Goal: Information Seeking & Learning: Learn about a topic

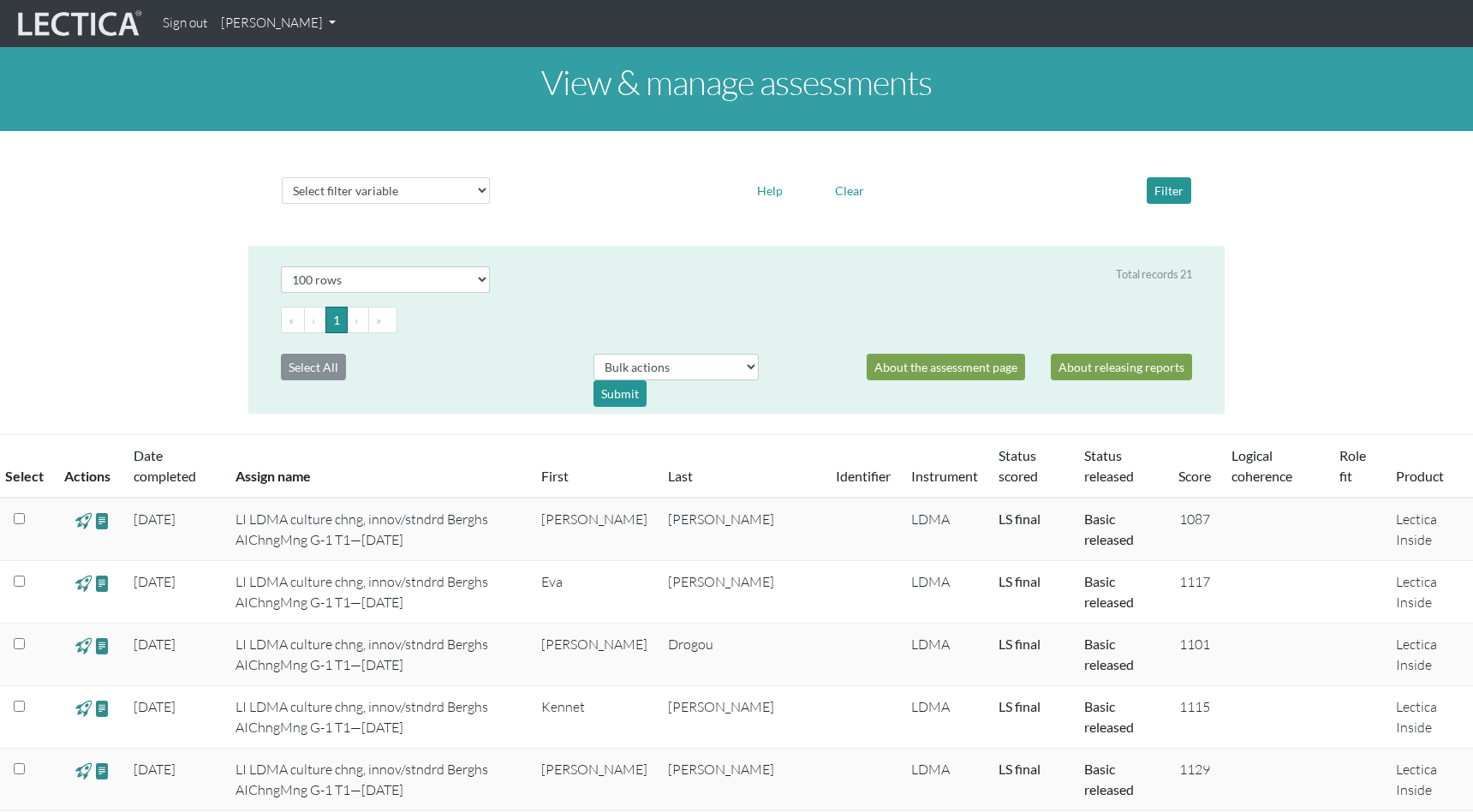
select select "100"
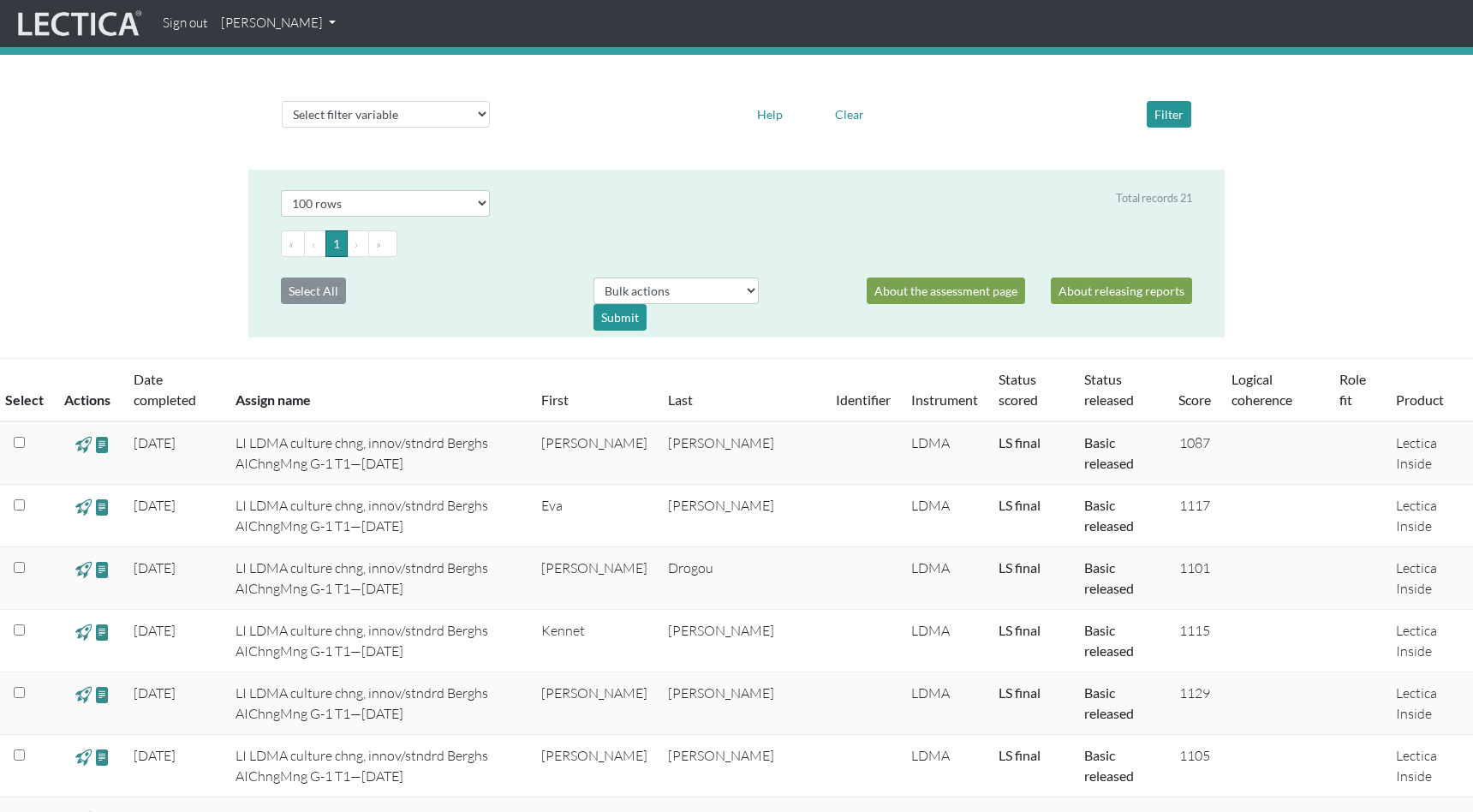
click at [304, 24] on link "[PERSON_NAME]" at bounding box center [278, 23] width 129 height 33
click at [276, 57] on link "My Profile" at bounding box center [300, 62] width 137 height 21
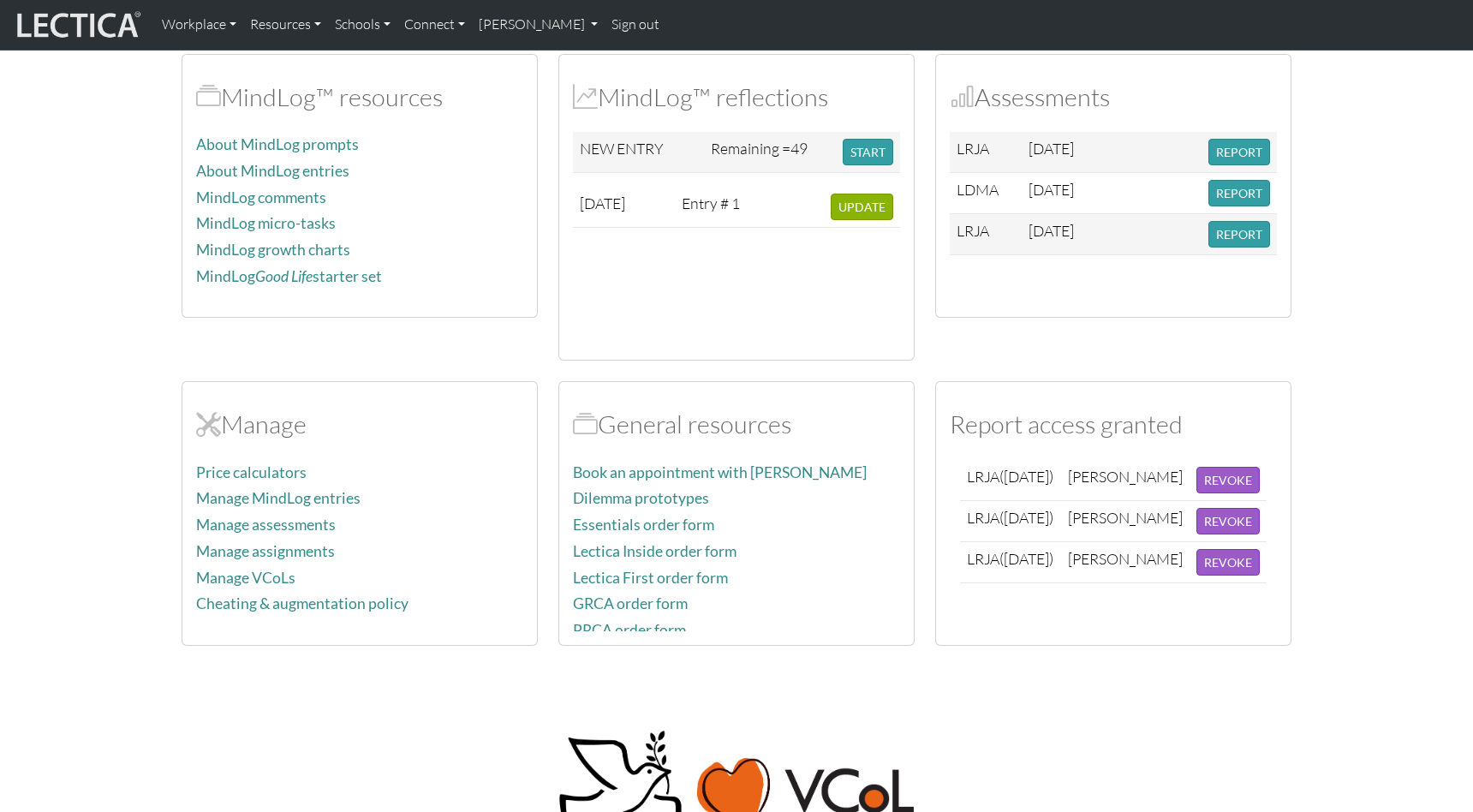
scroll to position [601, 0]
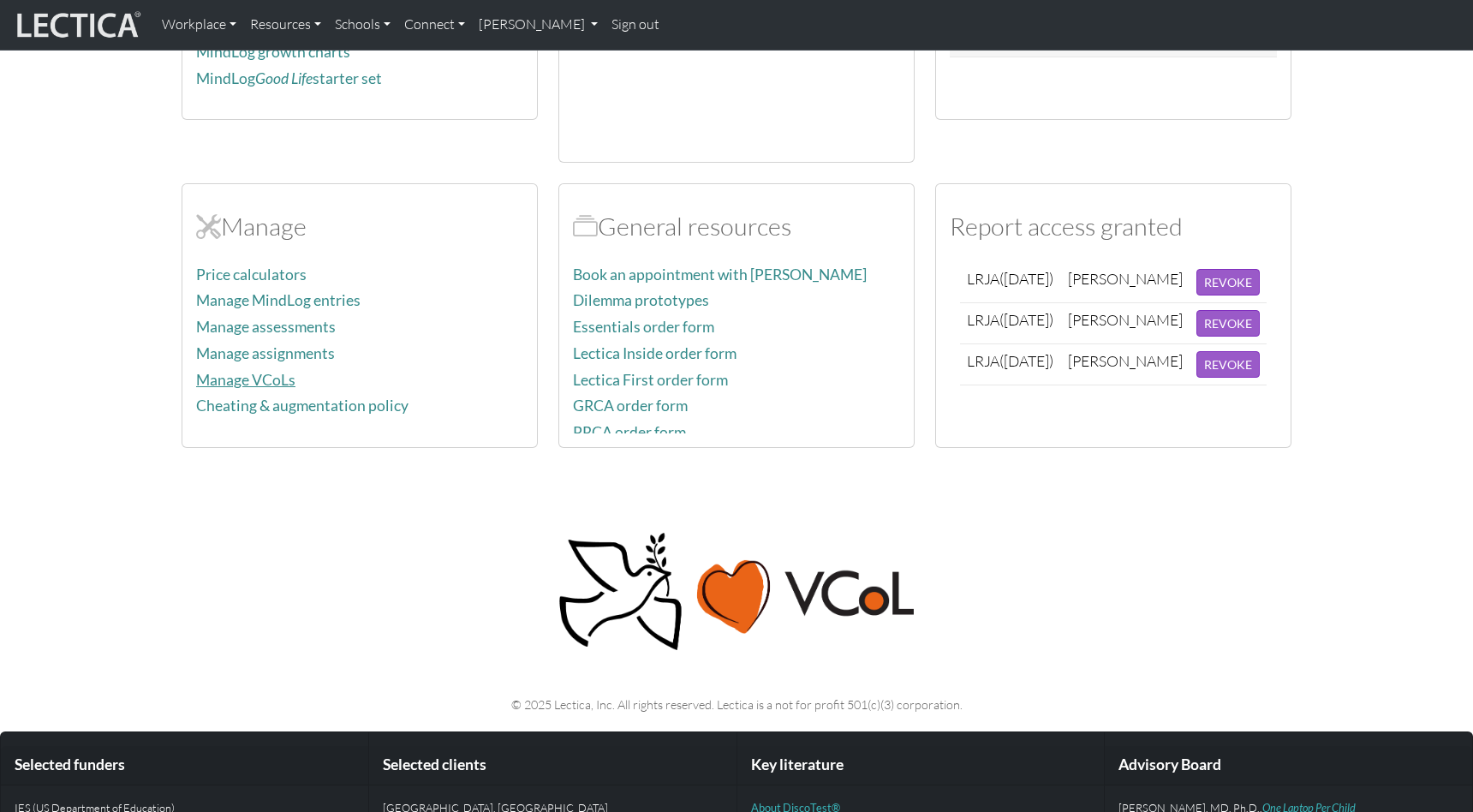
click at [241, 374] on link "Manage VCoLs" at bounding box center [246, 379] width 99 height 18
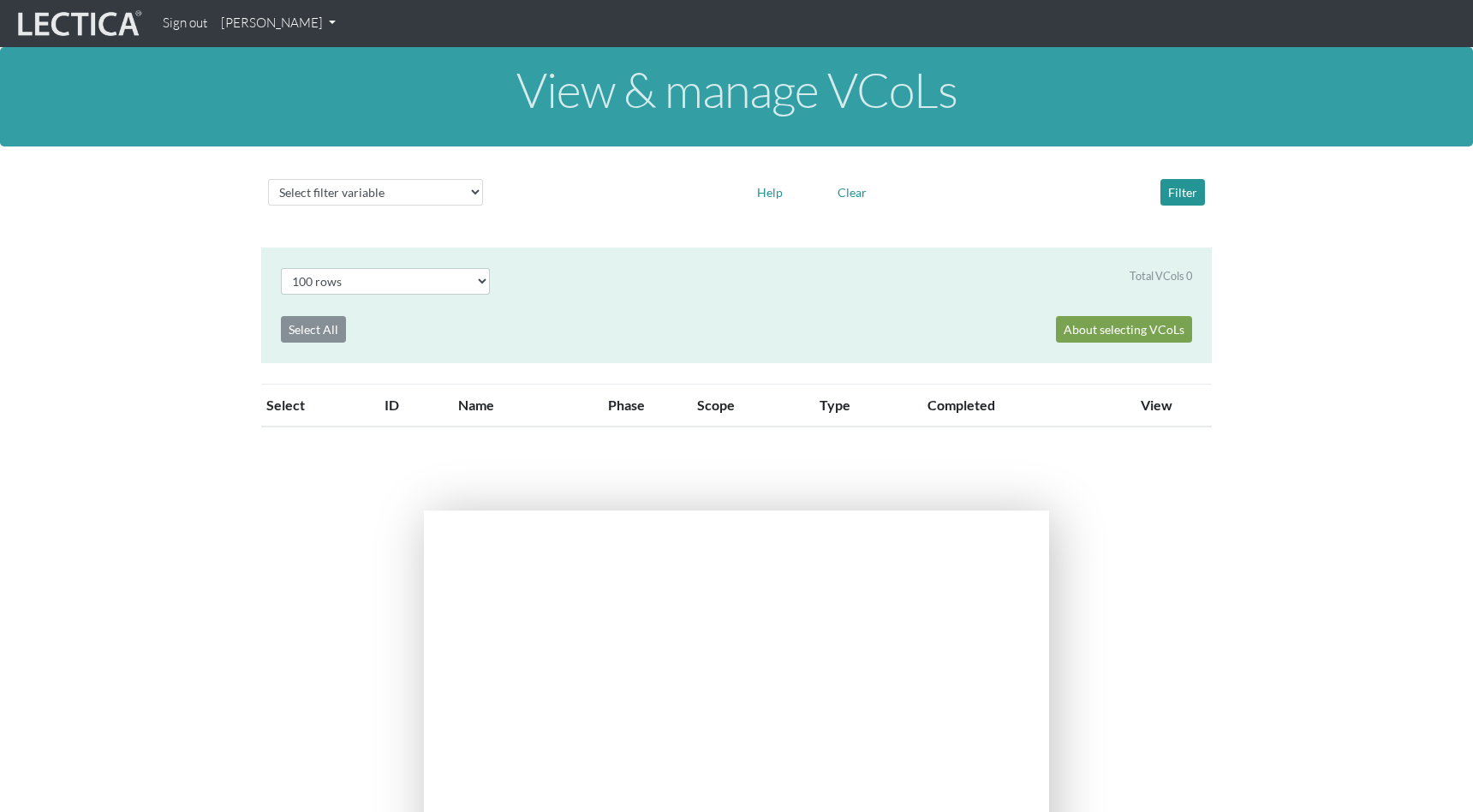
select select "100"
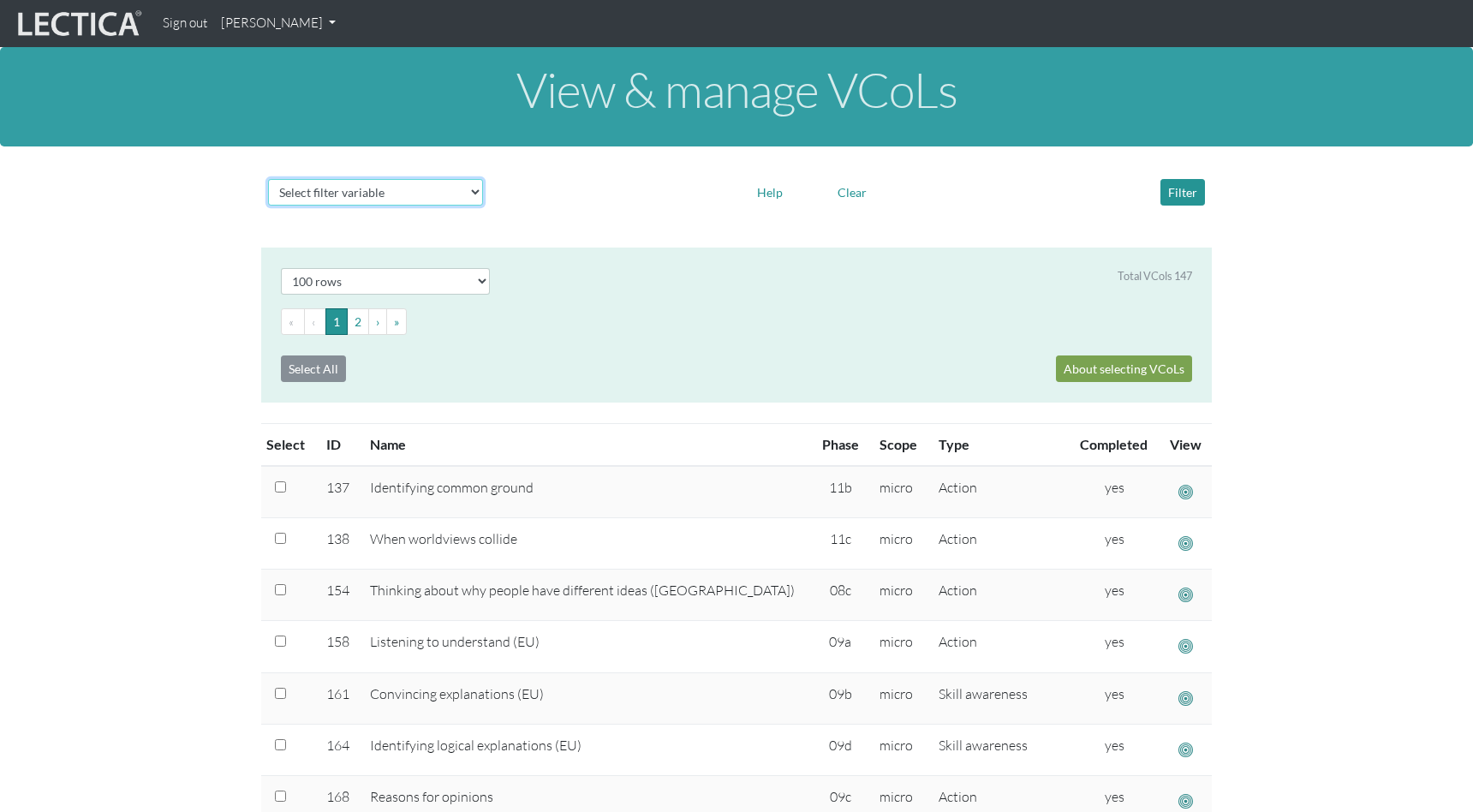
click at [475, 191] on select "Select filter variable Vcol ID Vcol name Phase Content Scope Type Completed Rev…" at bounding box center [375, 192] width 215 height 27
select select "name"
click at [268, 206] on select "Select filter variable Vcol ID Vcol name Phase Content Scope Type Completed Rev…" at bounding box center [375, 192] width 215 height 27
select select
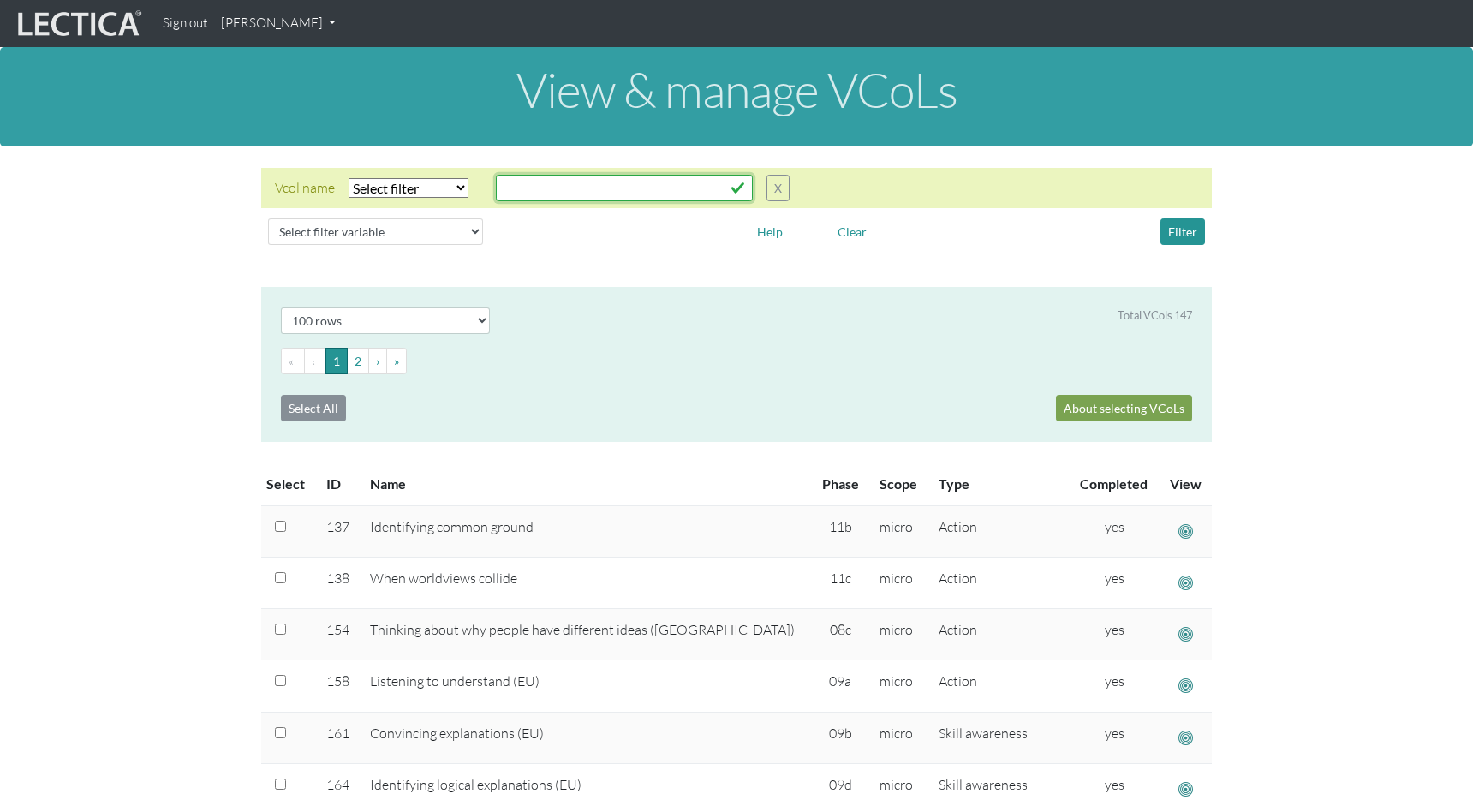
click at [526, 187] on input "text" at bounding box center [624, 187] width 257 height 27
type input "fundamental"
click at [975, 214] on div "Select filter variable Vcol ID Vcol name Phase Content Scope Type Completed Rev…" at bounding box center [736, 231] width 950 height 40
click at [1178, 233] on button "Filter" at bounding box center [1183, 232] width 44 height 27
click at [1180, 233] on button "Filter" at bounding box center [1183, 232] width 44 height 27
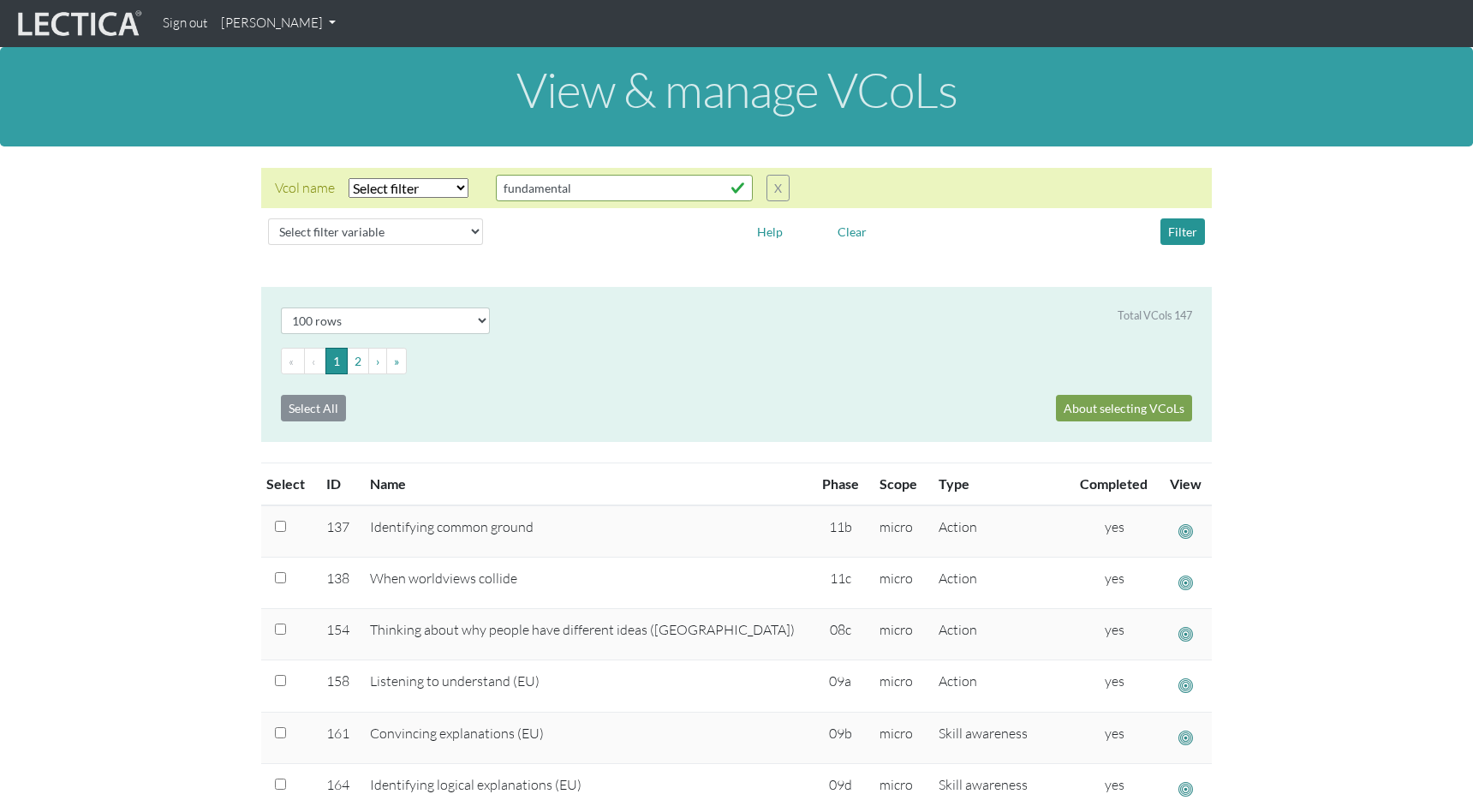
click at [706, 243] on div at bounding box center [616, 232] width 241 height 27
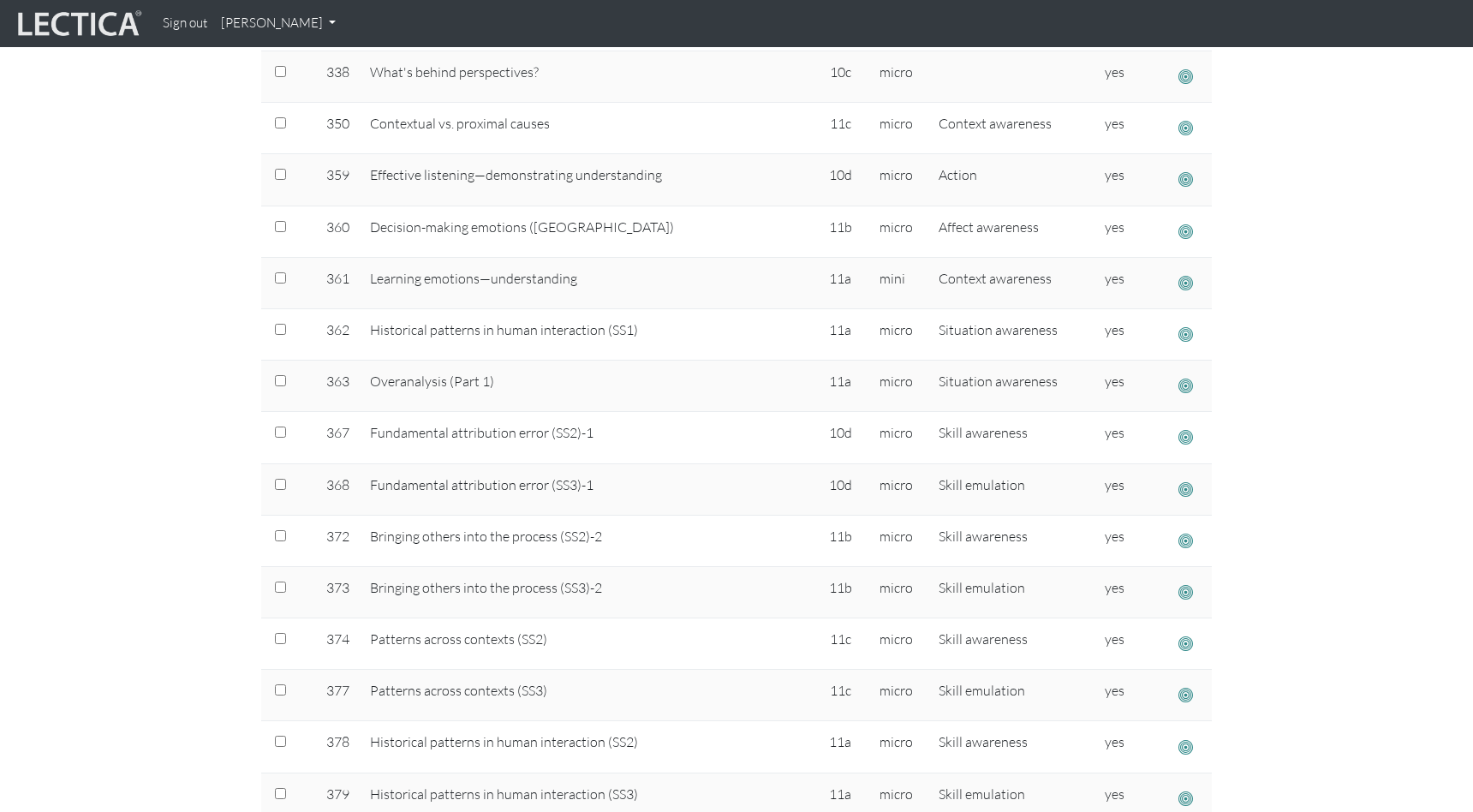
scroll to position [2723, 0]
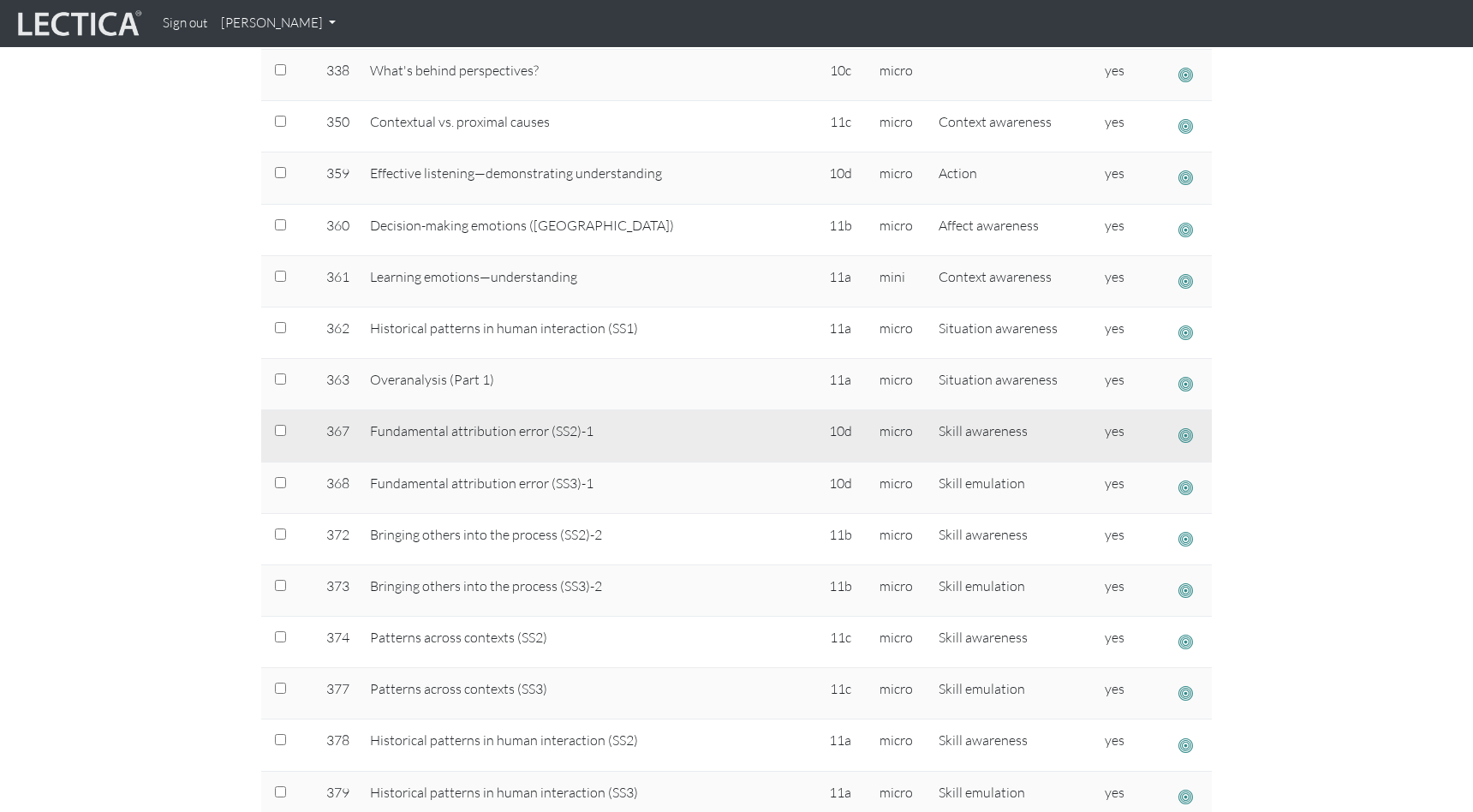
click at [1179, 437] on span "button" at bounding box center [1186, 435] width 15 height 18
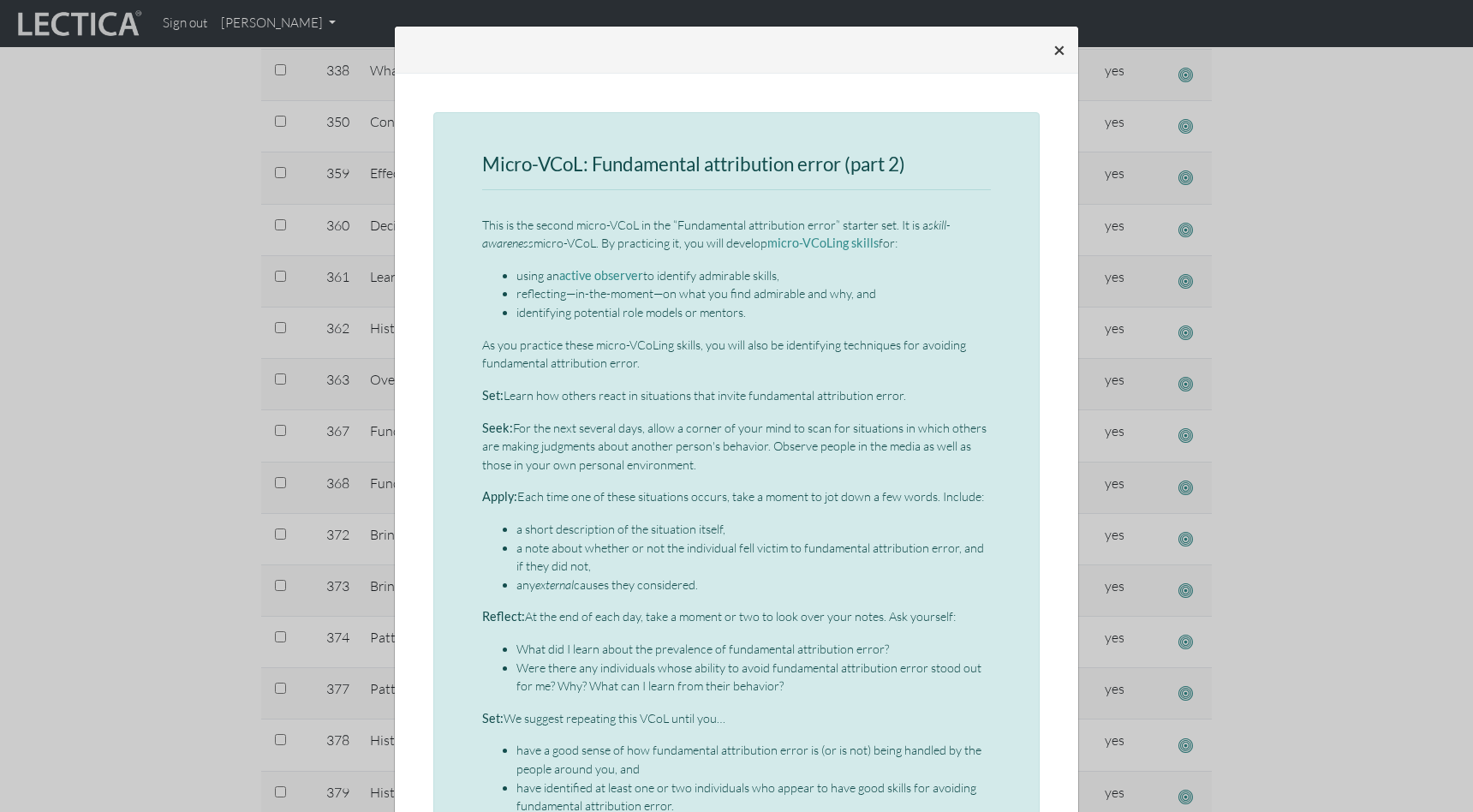
click at [1056, 49] on span "×" at bounding box center [1059, 49] width 12 height 25
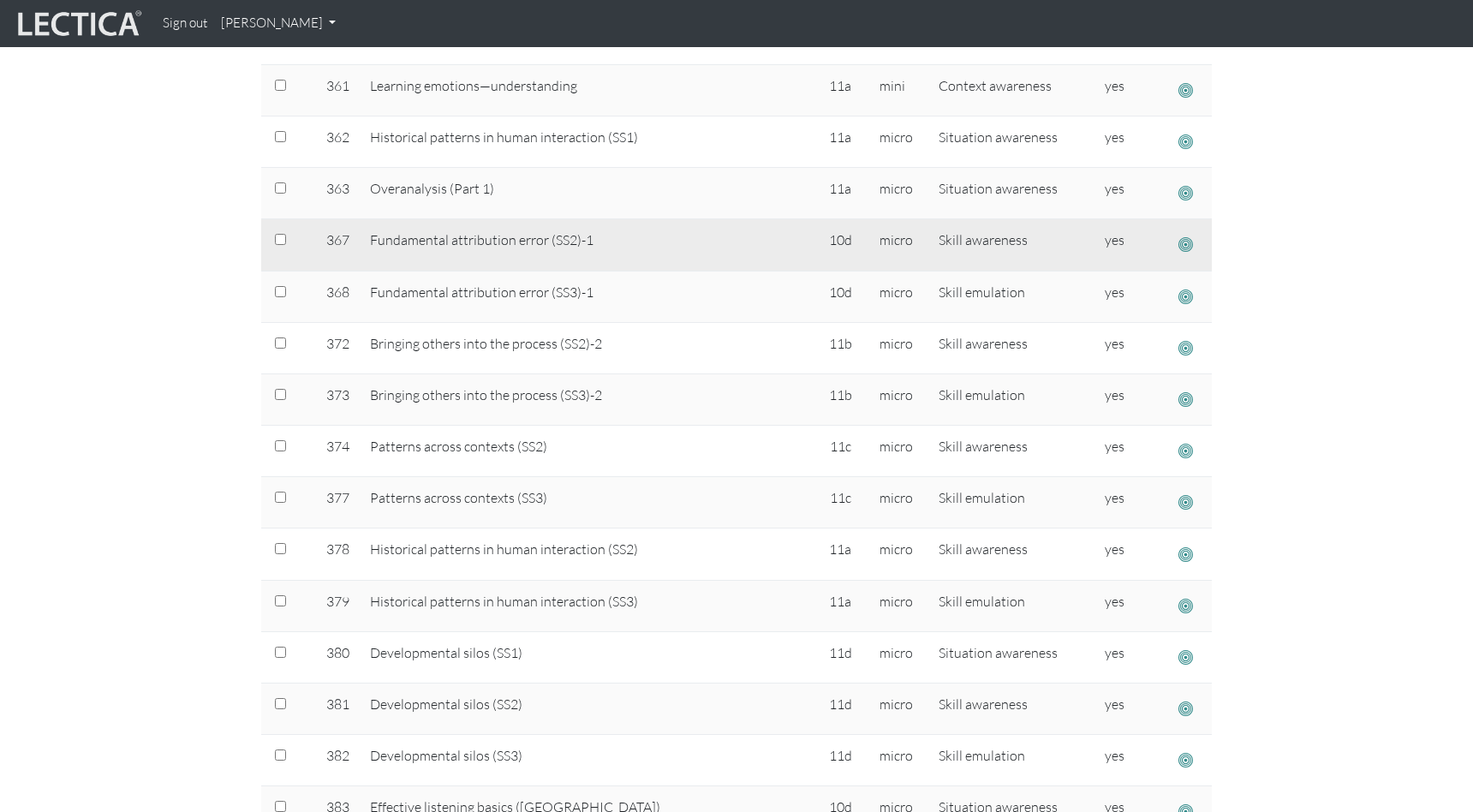
scroll to position [2821, 0]
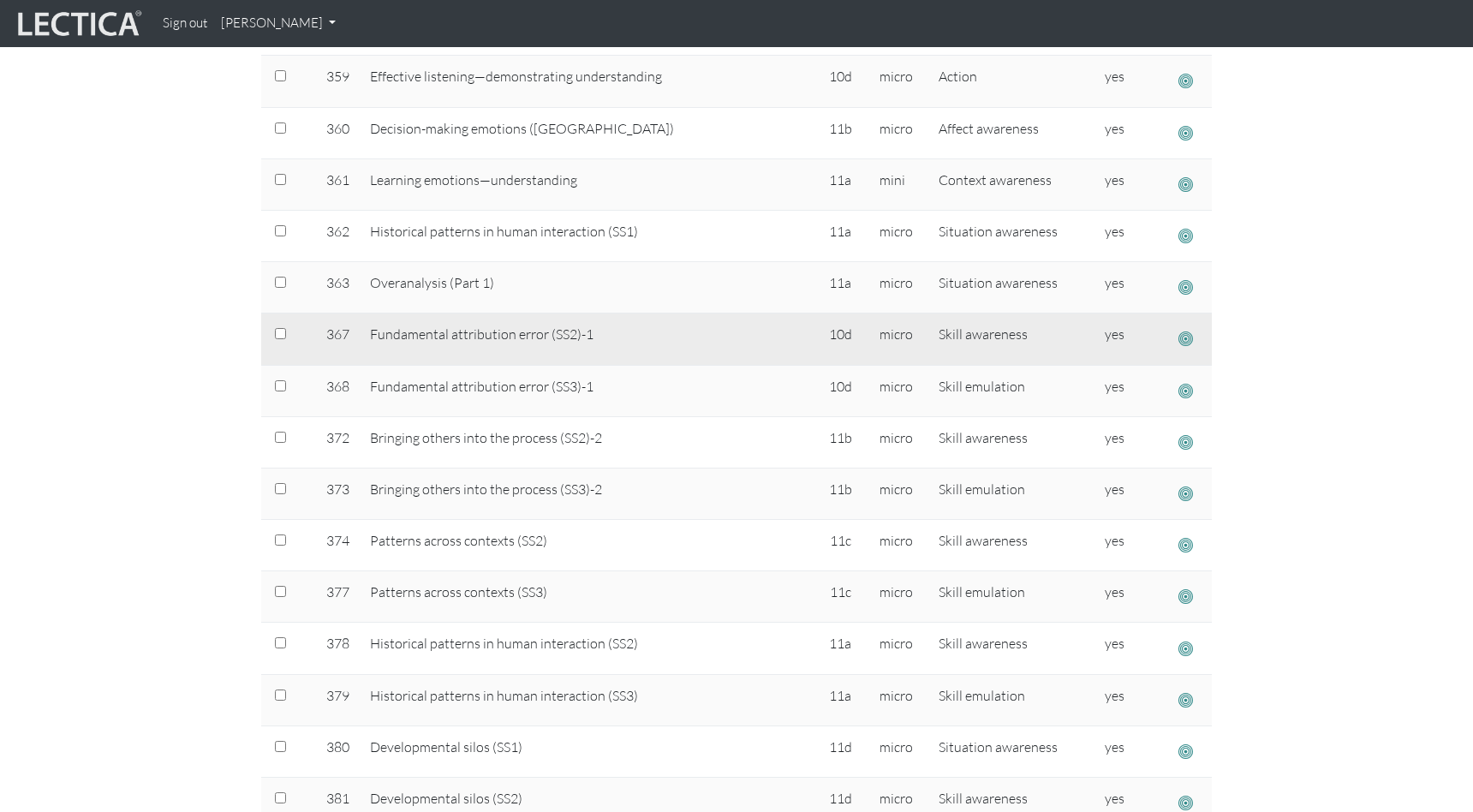
click at [1185, 345] on span "button" at bounding box center [1186, 338] width 15 height 18
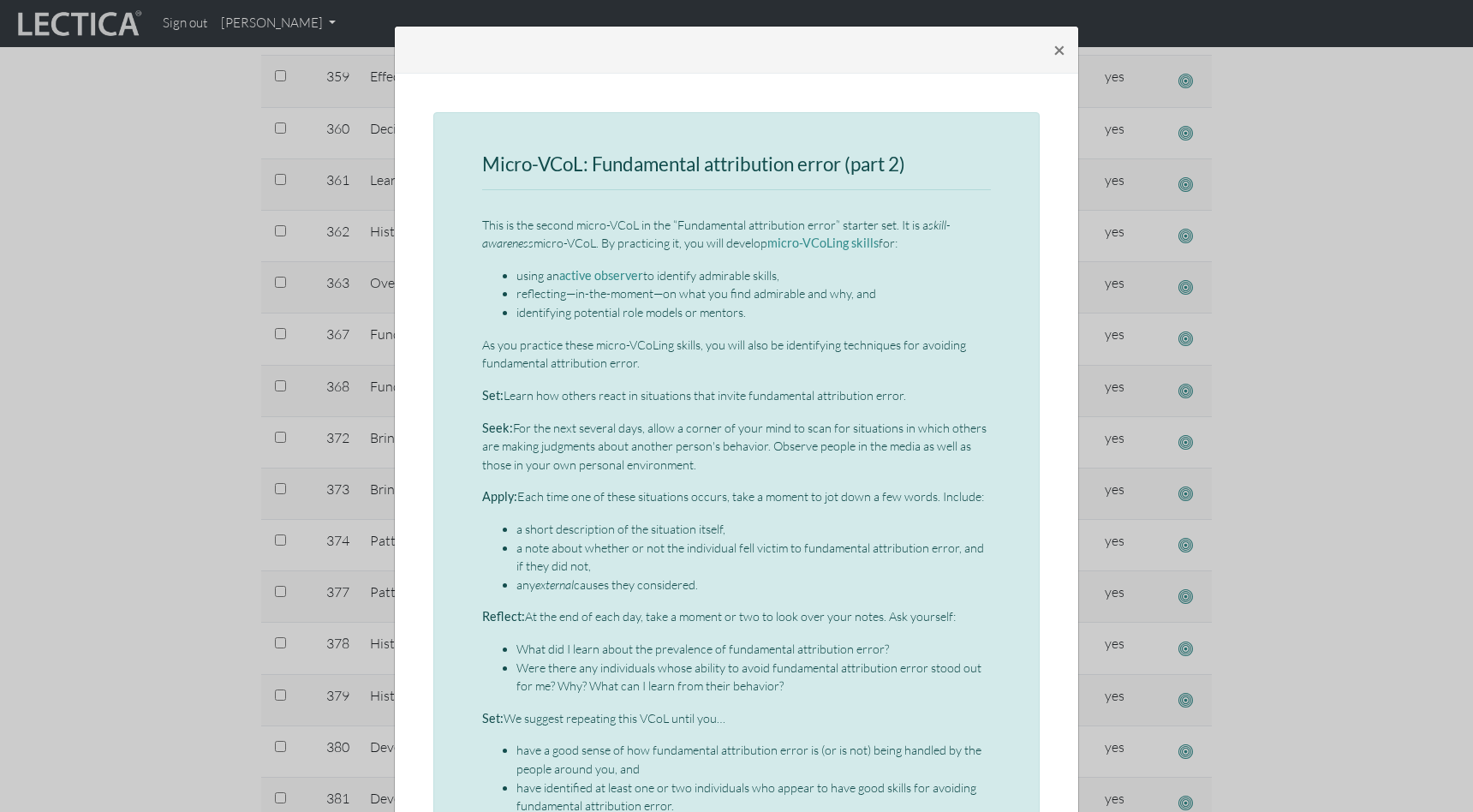
click at [1324, 355] on div "× Micro-VCoL: Fundamental attribution error (part 2) This is the second micro-V…" at bounding box center [736, 406] width 1473 height 812
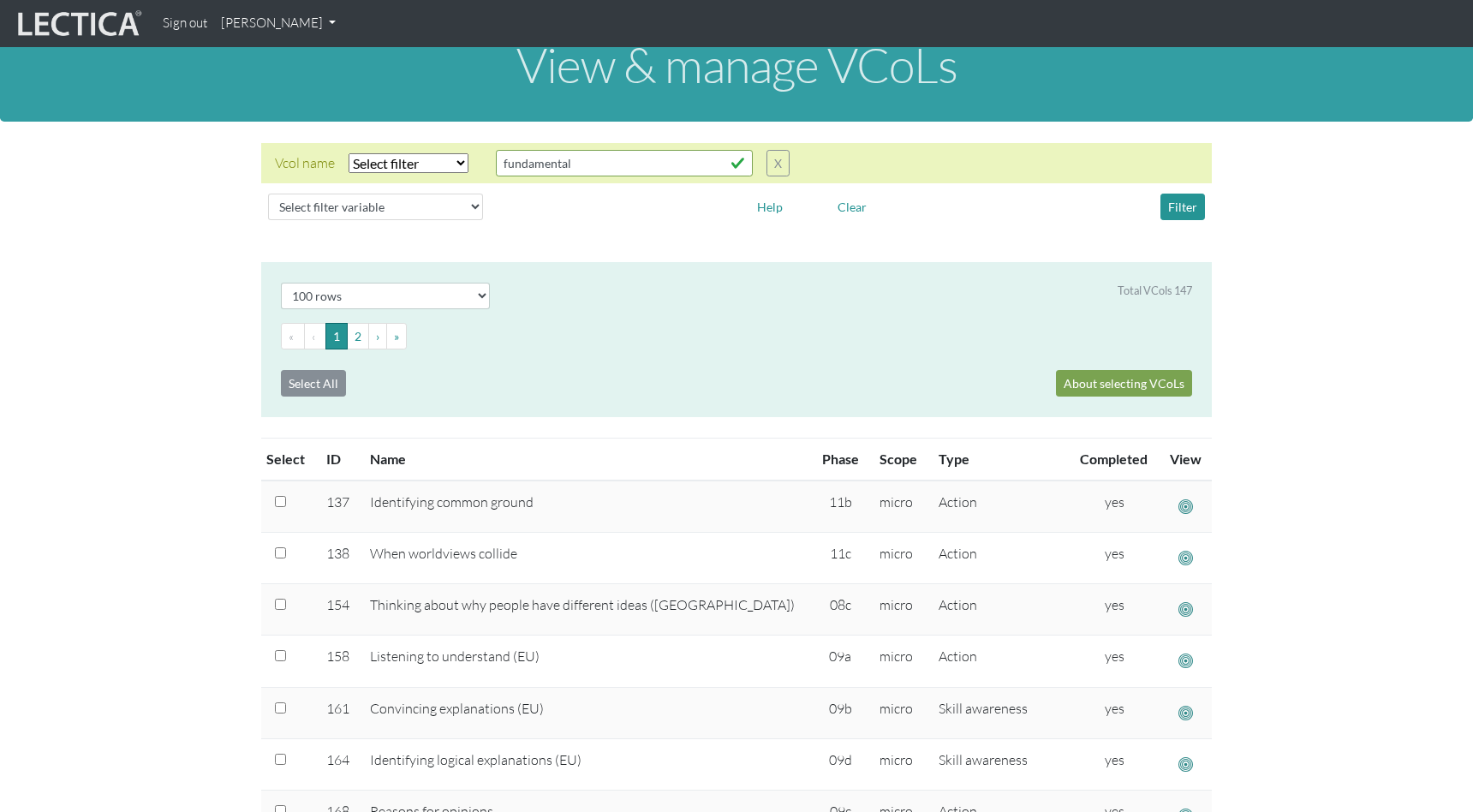
scroll to position [0, 0]
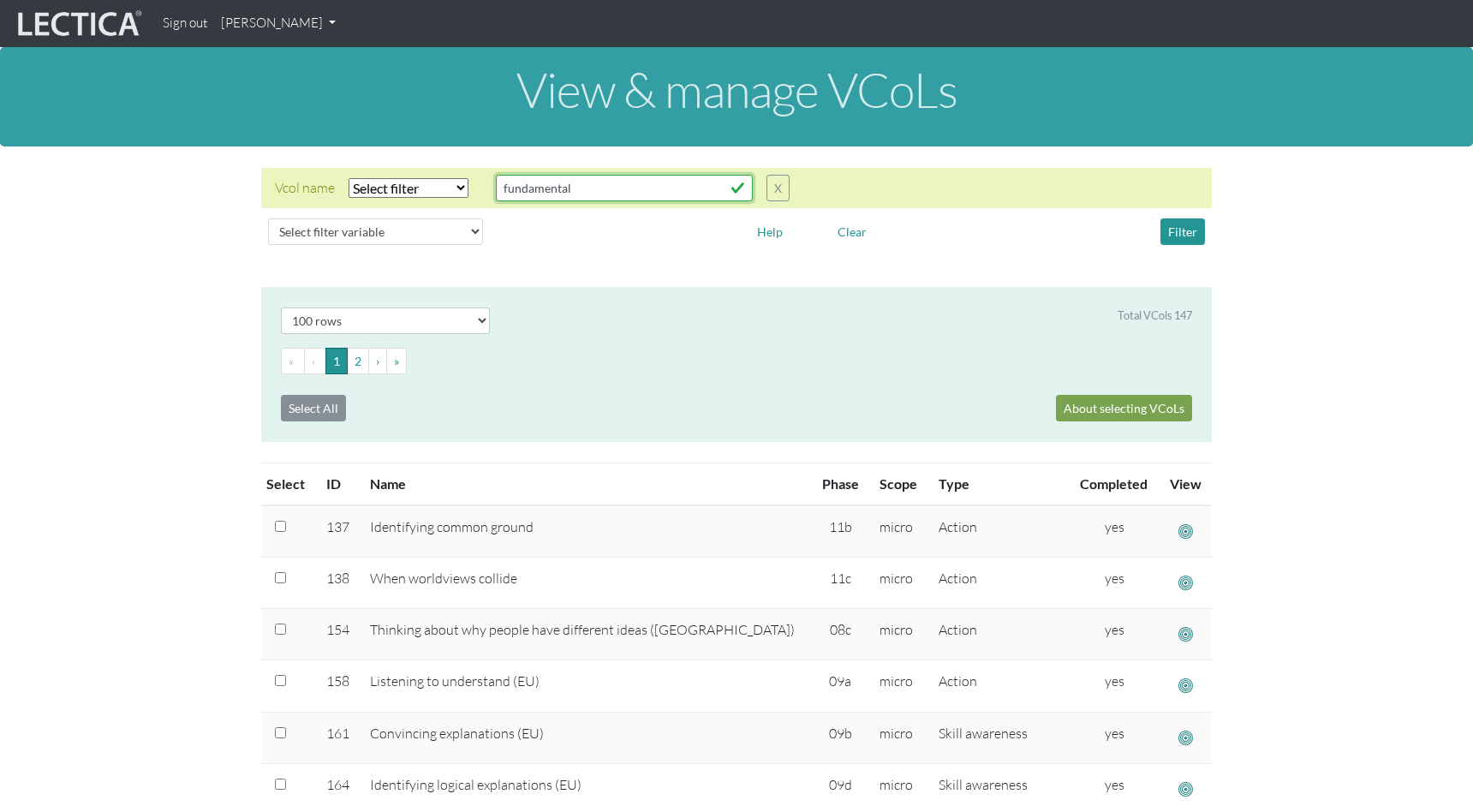
click at [742, 190] on input "fundamental" at bounding box center [624, 187] width 257 height 27
click at [786, 186] on button "X" at bounding box center [778, 187] width 23 height 27
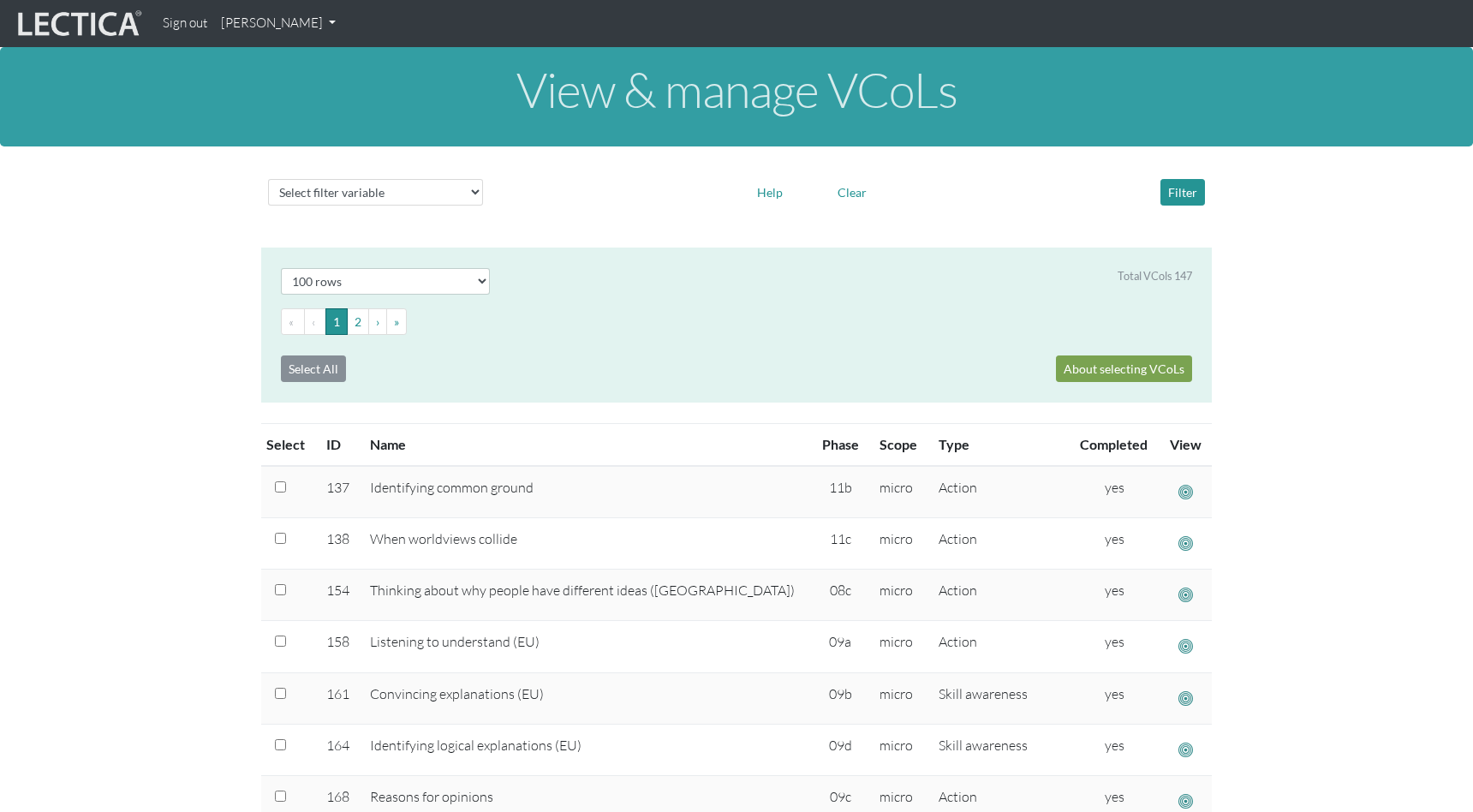
click at [289, 21] on link "[PERSON_NAME]" at bounding box center [278, 23] width 129 height 33
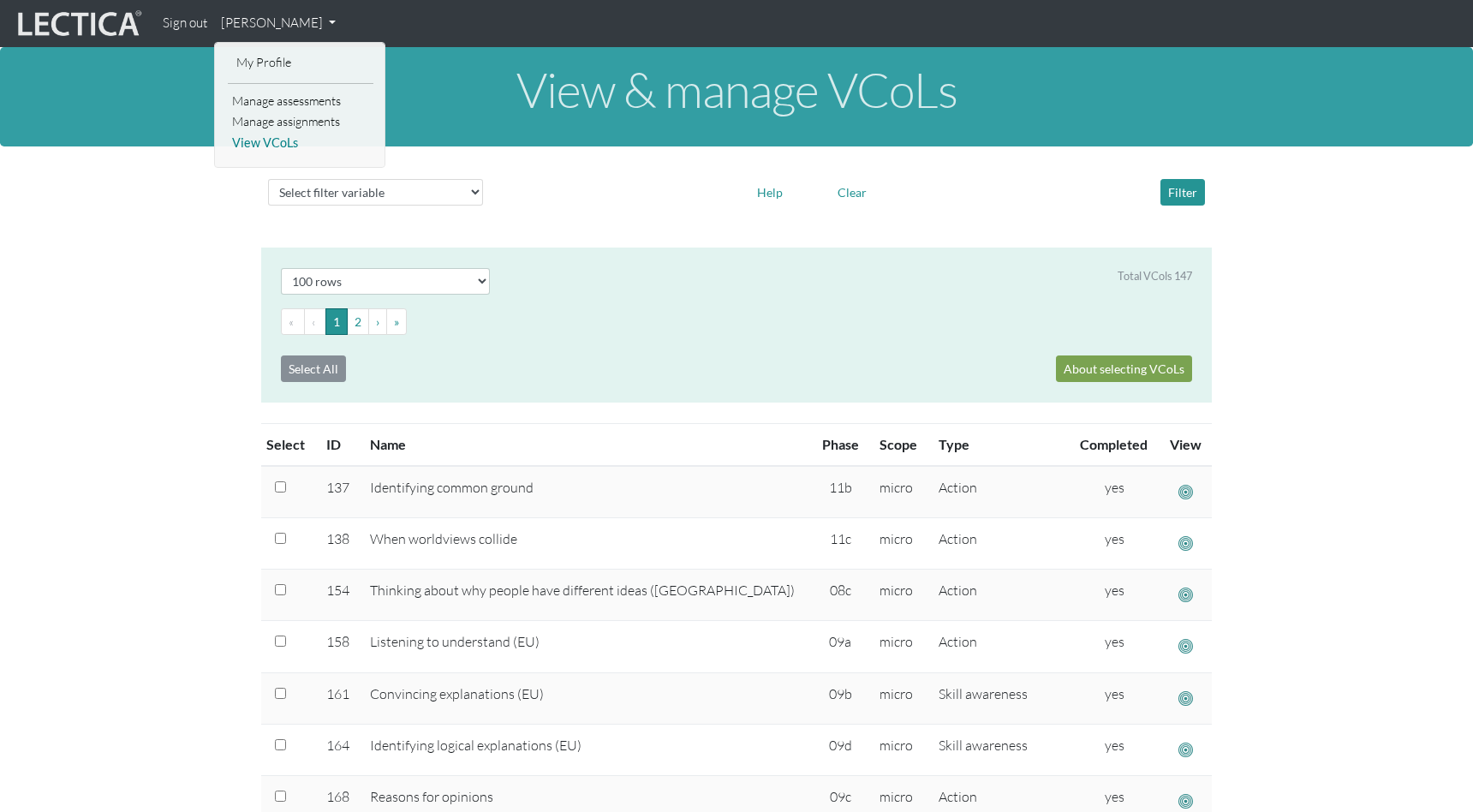
click at [278, 146] on link "View VCoLs" at bounding box center [300, 143] width 146 height 21
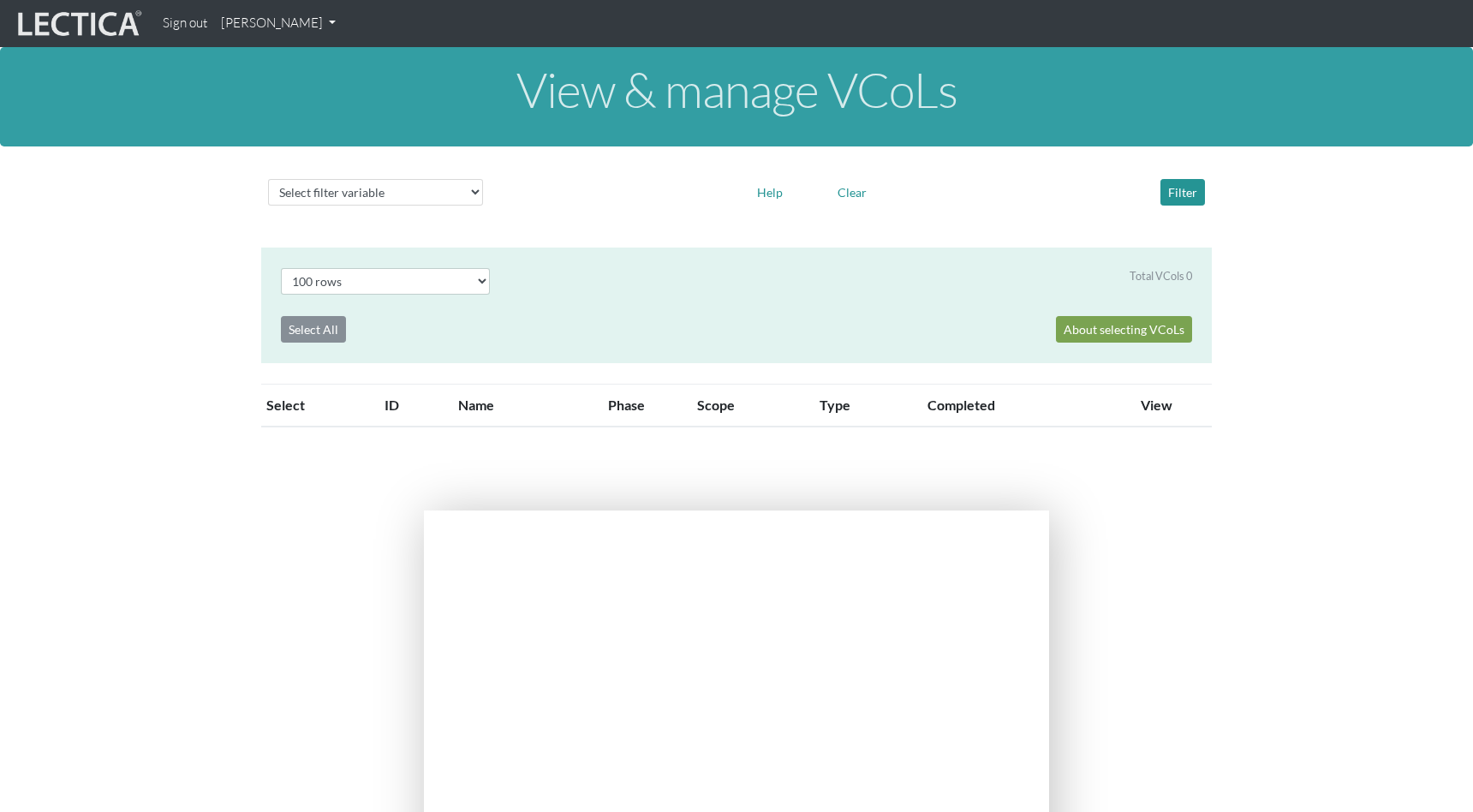
select select "100"
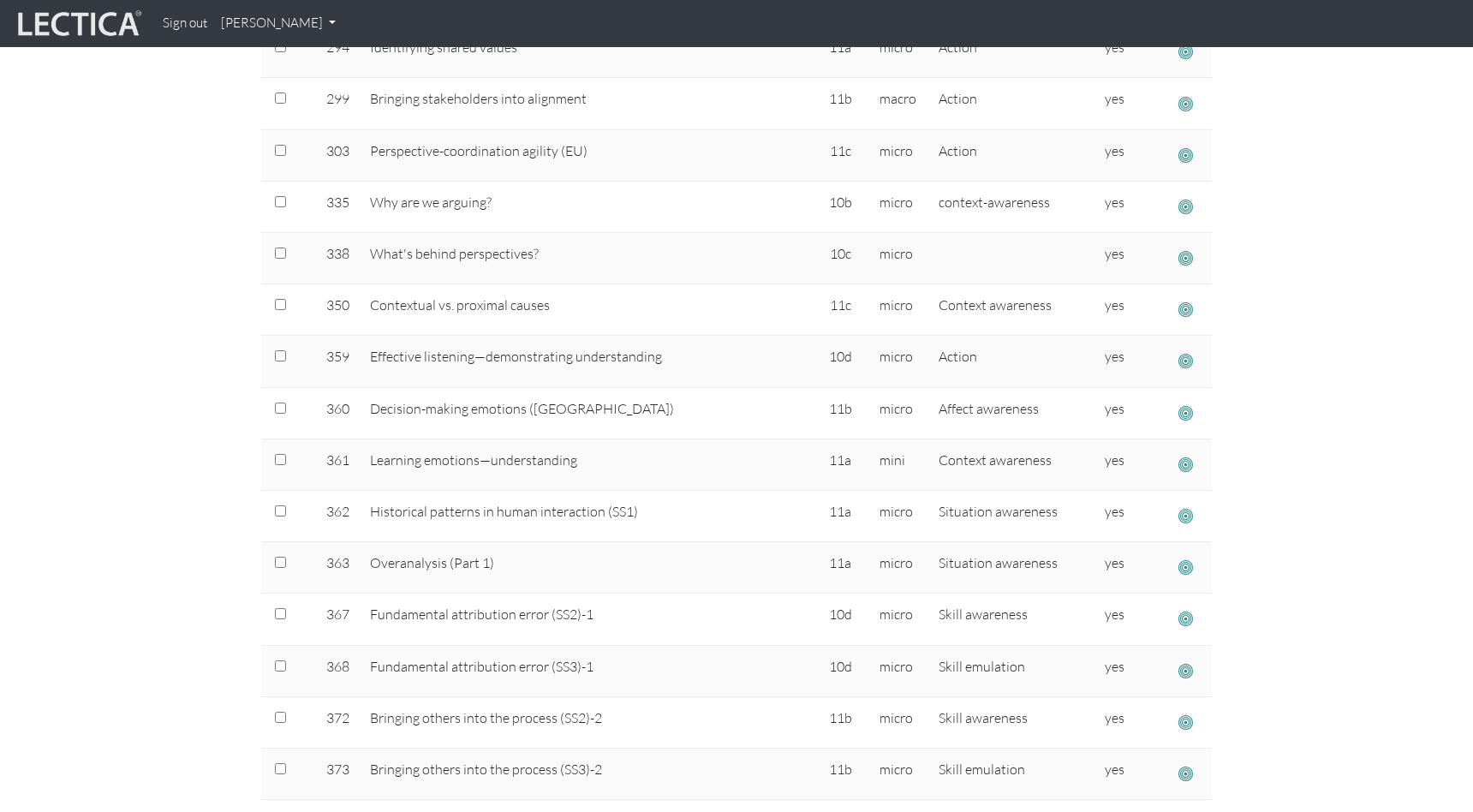
scroll to position [2507, 0]
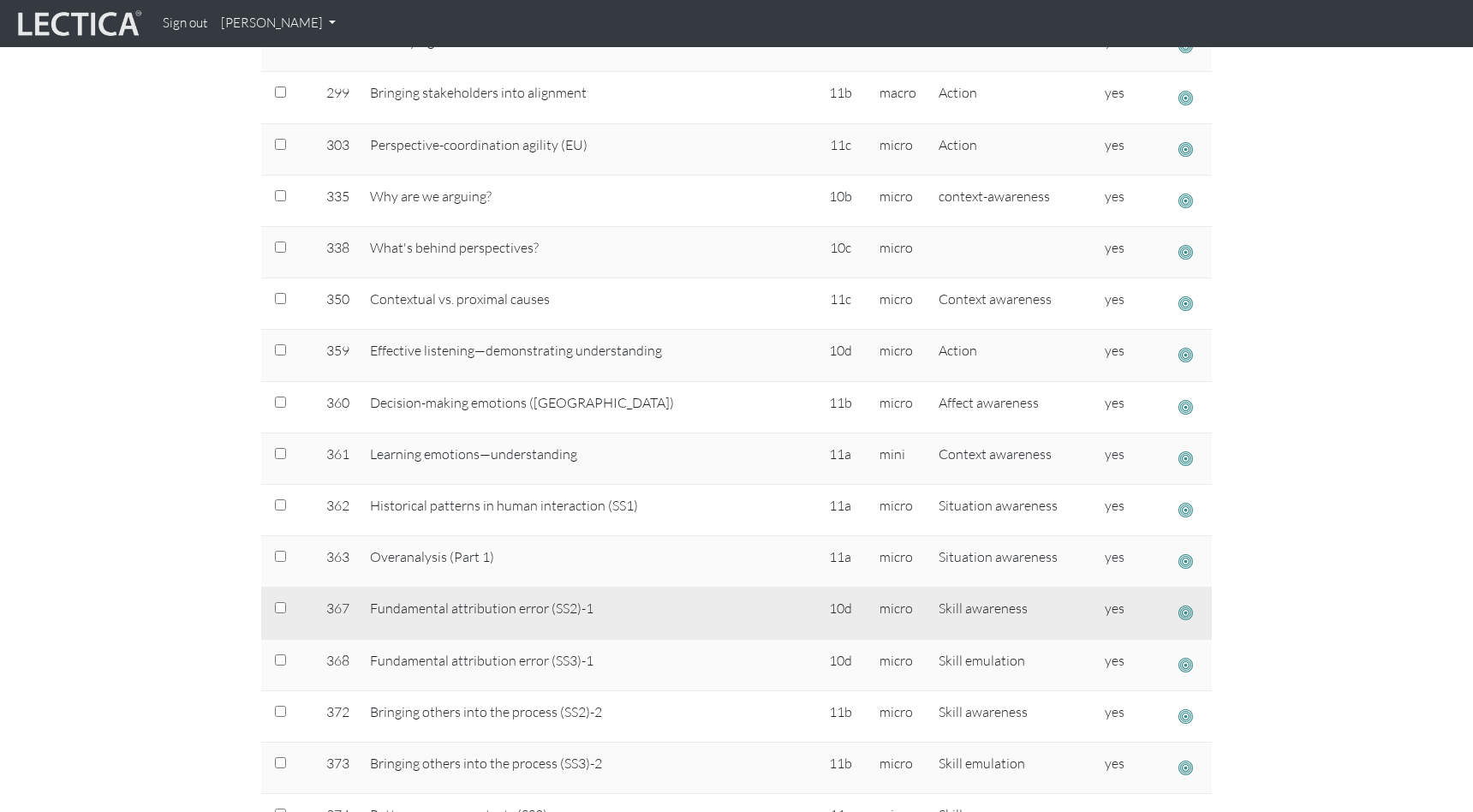
click at [1183, 615] on span "button" at bounding box center [1186, 612] width 15 height 18
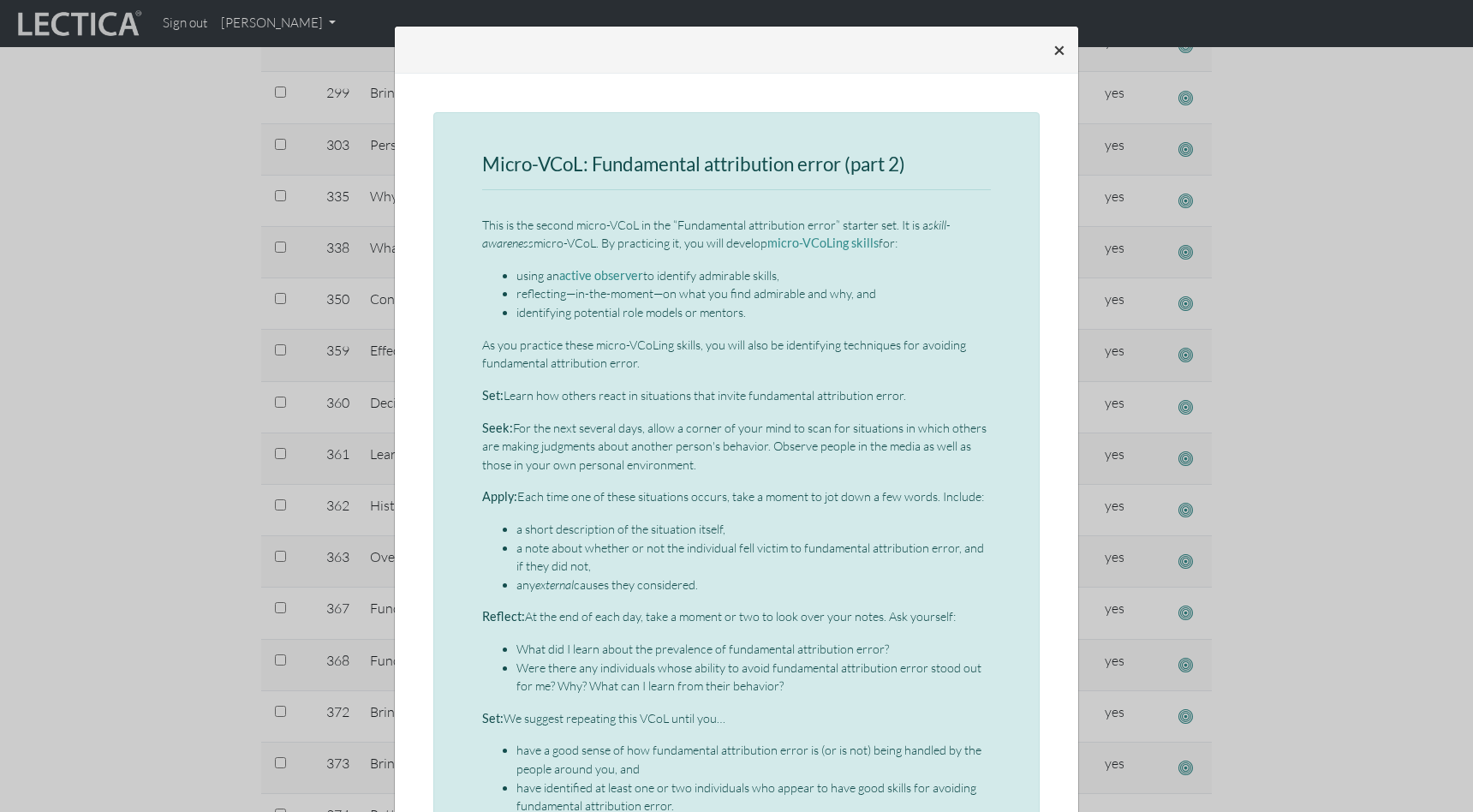
click at [1059, 52] on span "×" at bounding box center [1059, 49] width 12 height 25
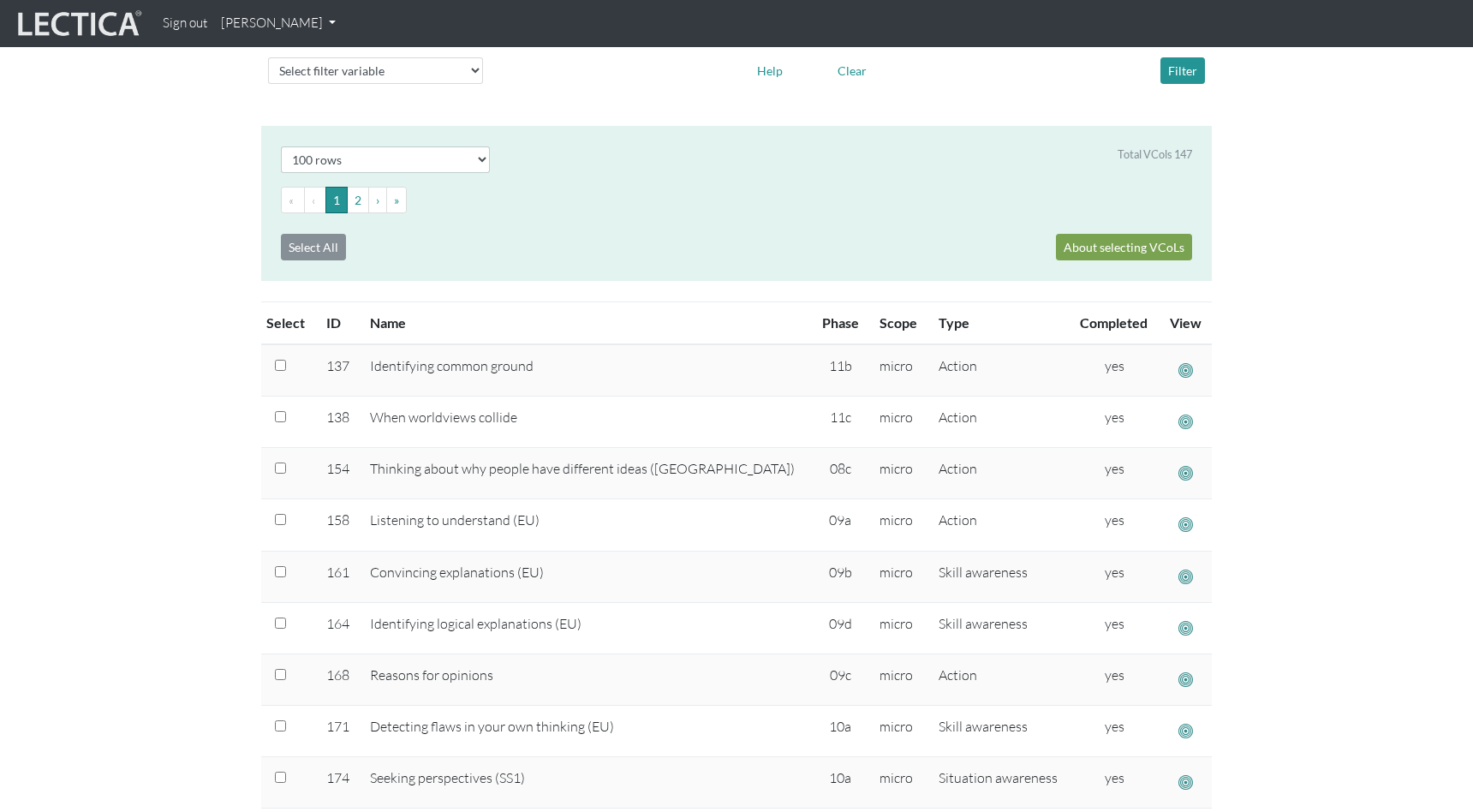
scroll to position [0, 0]
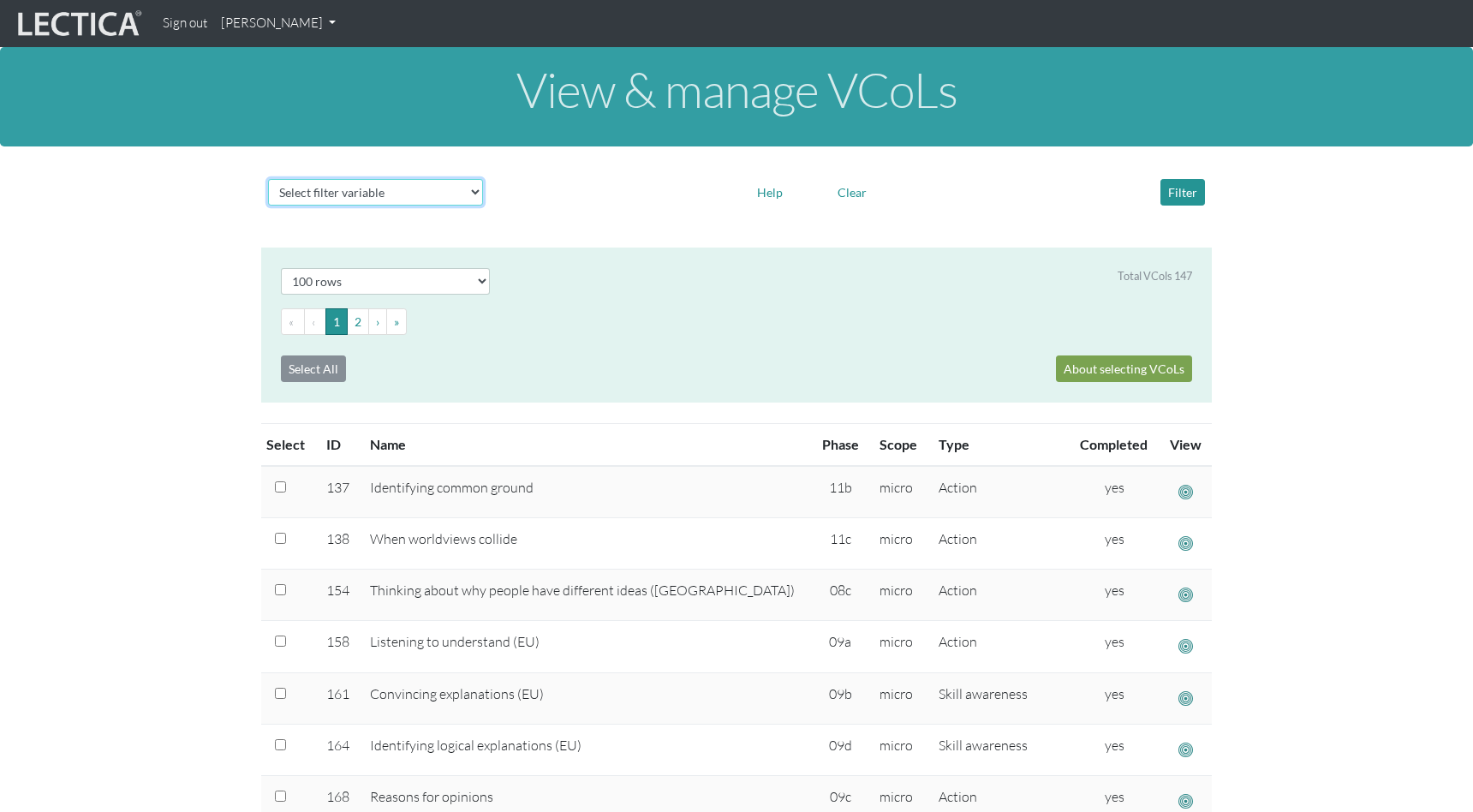
click at [469, 195] on select "Select filter variable Vcol ID Vcol name Phase Content Scope Type Completed Rev…" at bounding box center [375, 192] width 215 height 27
select select "id"
click at [268, 206] on select "Select filter variable Vcol ID Vcol name Phase Content Scope Type Completed Rev…" at bounding box center [375, 192] width 215 height 27
select select
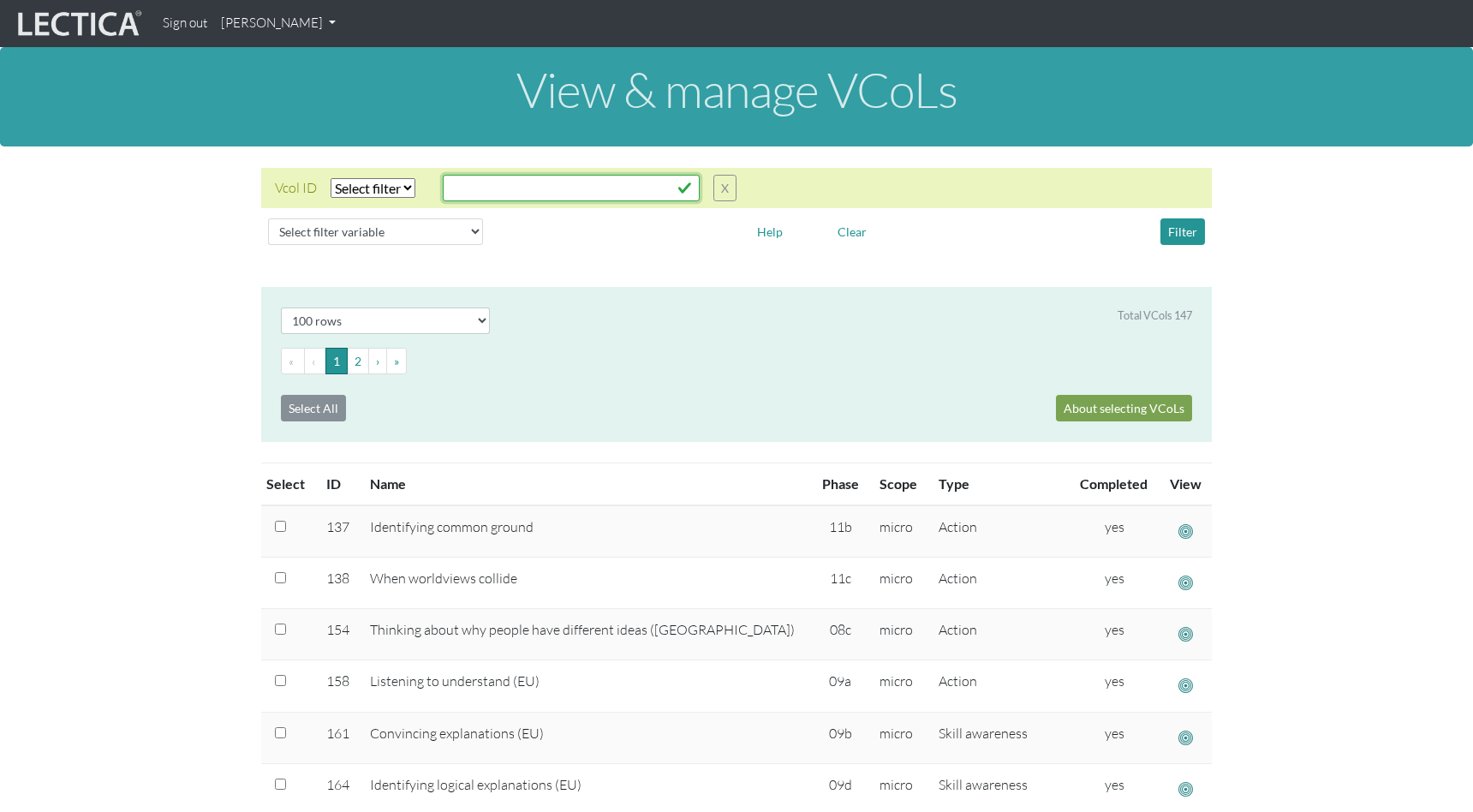
click at [478, 190] on input "text" at bounding box center [571, 187] width 257 height 27
type input "366"
click at [1171, 239] on button "Filter" at bounding box center [1183, 232] width 44 height 27
click at [1183, 235] on button "Filter" at bounding box center [1183, 232] width 44 height 27
click at [469, 228] on select "Select filter variable Vcol ID Vcol name Phase Content Scope Type Completed Rev…" at bounding box center [375, 232] width 215 height 27
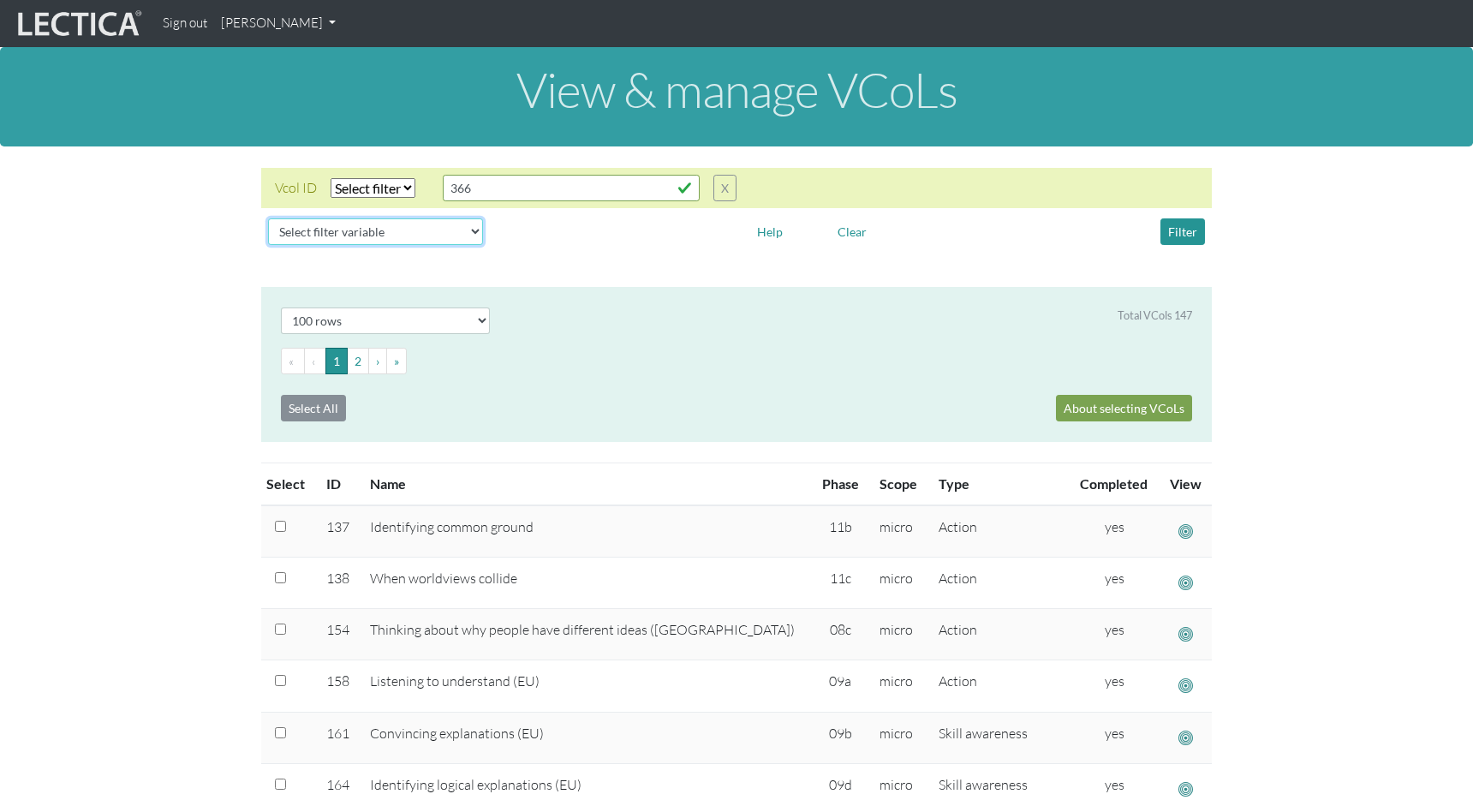
select select "id"
click at [268, 245] on select "Select filter variable Vcol ID Vcol name Phase Content Scope Type Completed Rev…" at bounding box center [375, 232] width 215 height 27
select select
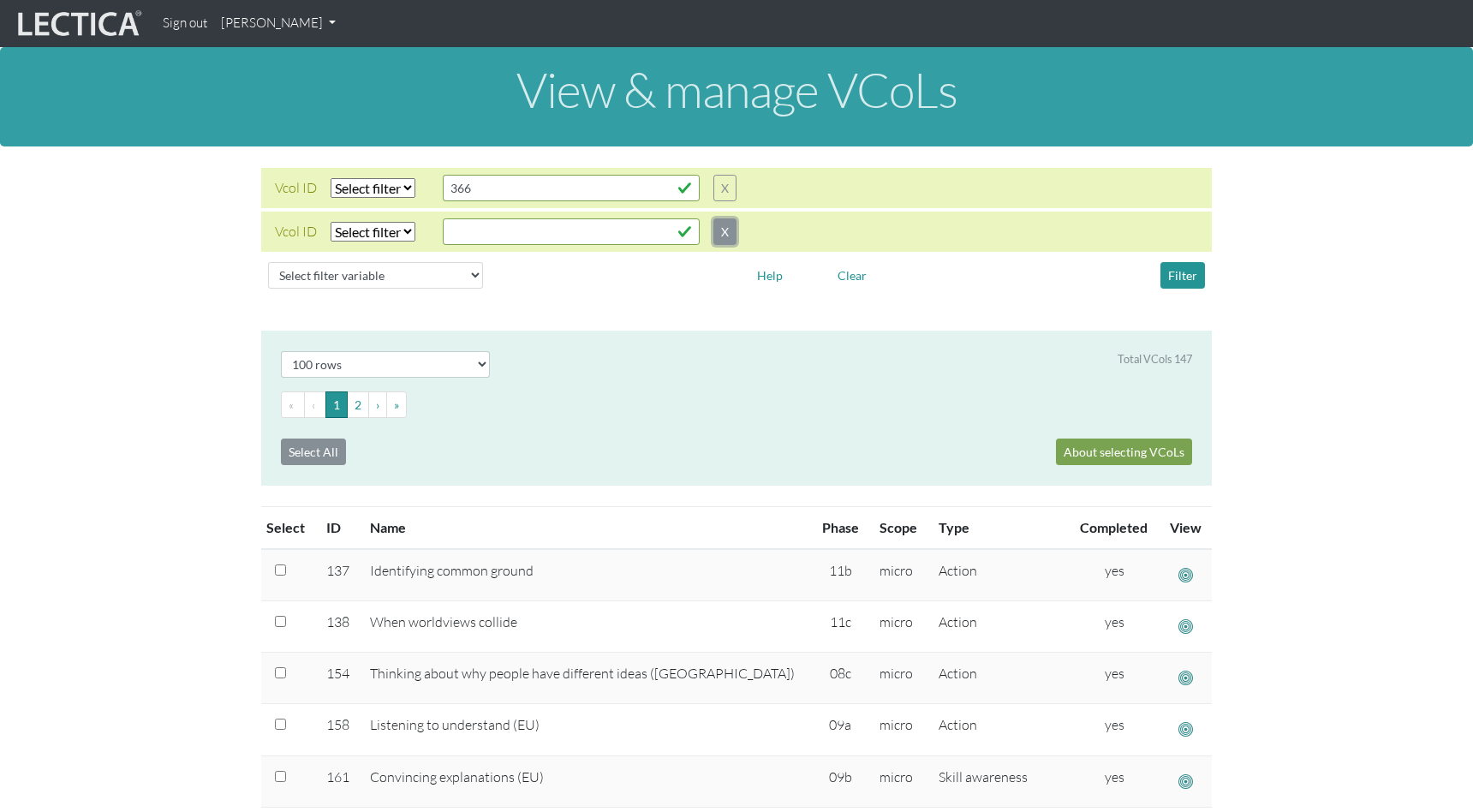
click at [736, 230] on button "X" at bounding box center [724, 232] width 23 height 27
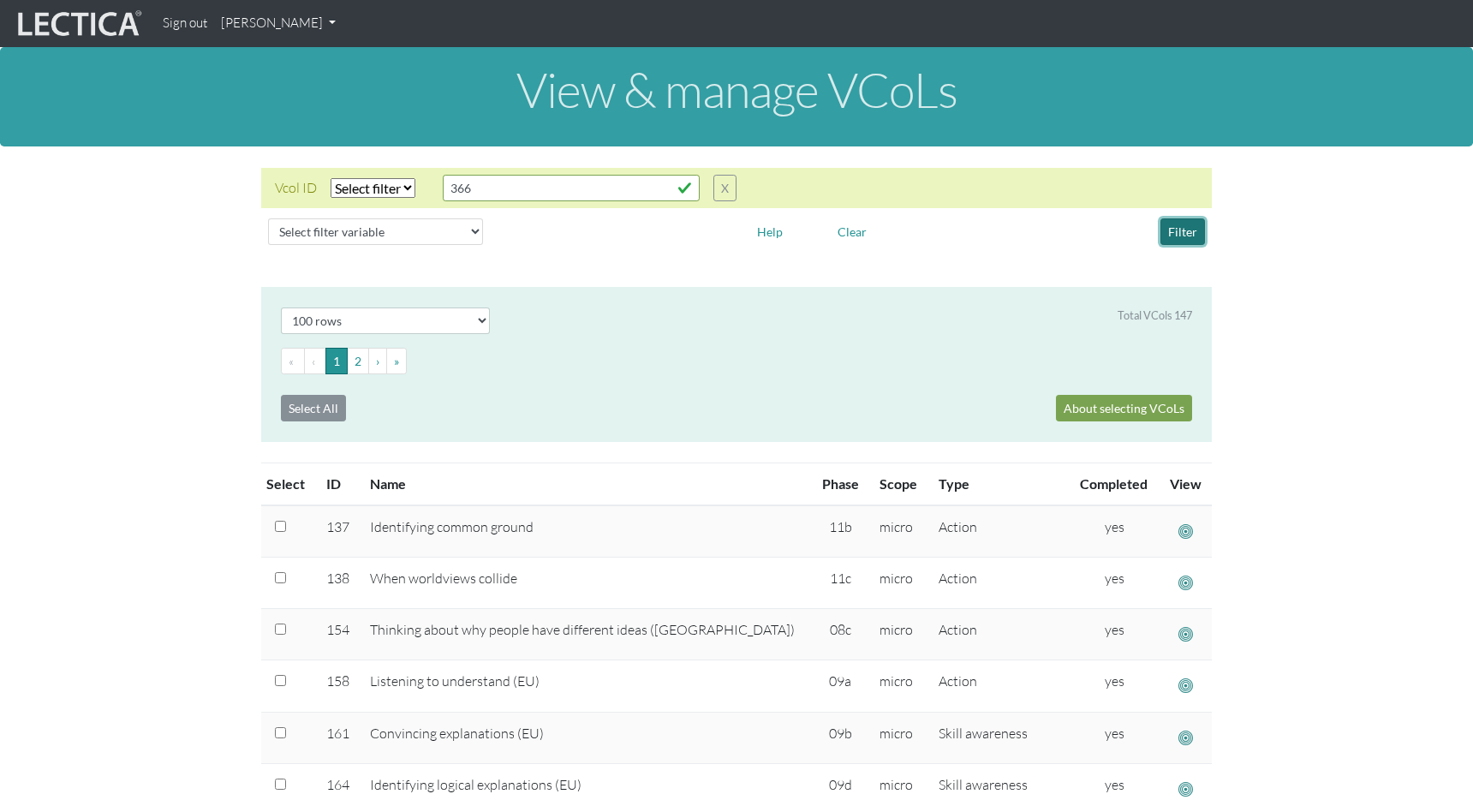
click at [1182, 230] on button "Filter" at bounding box center [1183, 232] width 44 height 27
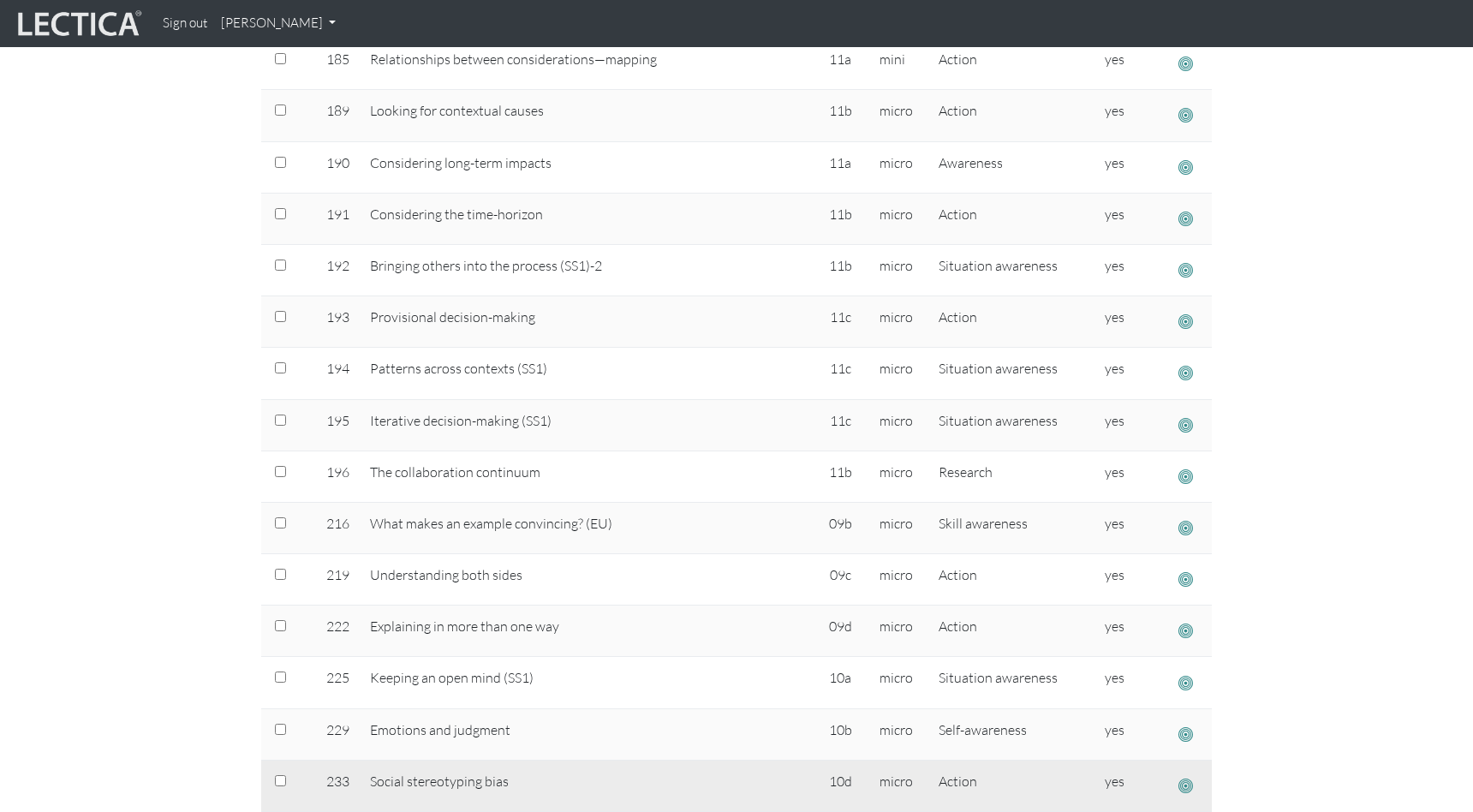
drag, startPoint x: 660, startPoint y: 769, endPoint x: 661, endPoint y: 780, distance: 11.0
click at [660, 774] on td "Social stereotyping bias" at bounding box center [585, 784] width 451 height 51
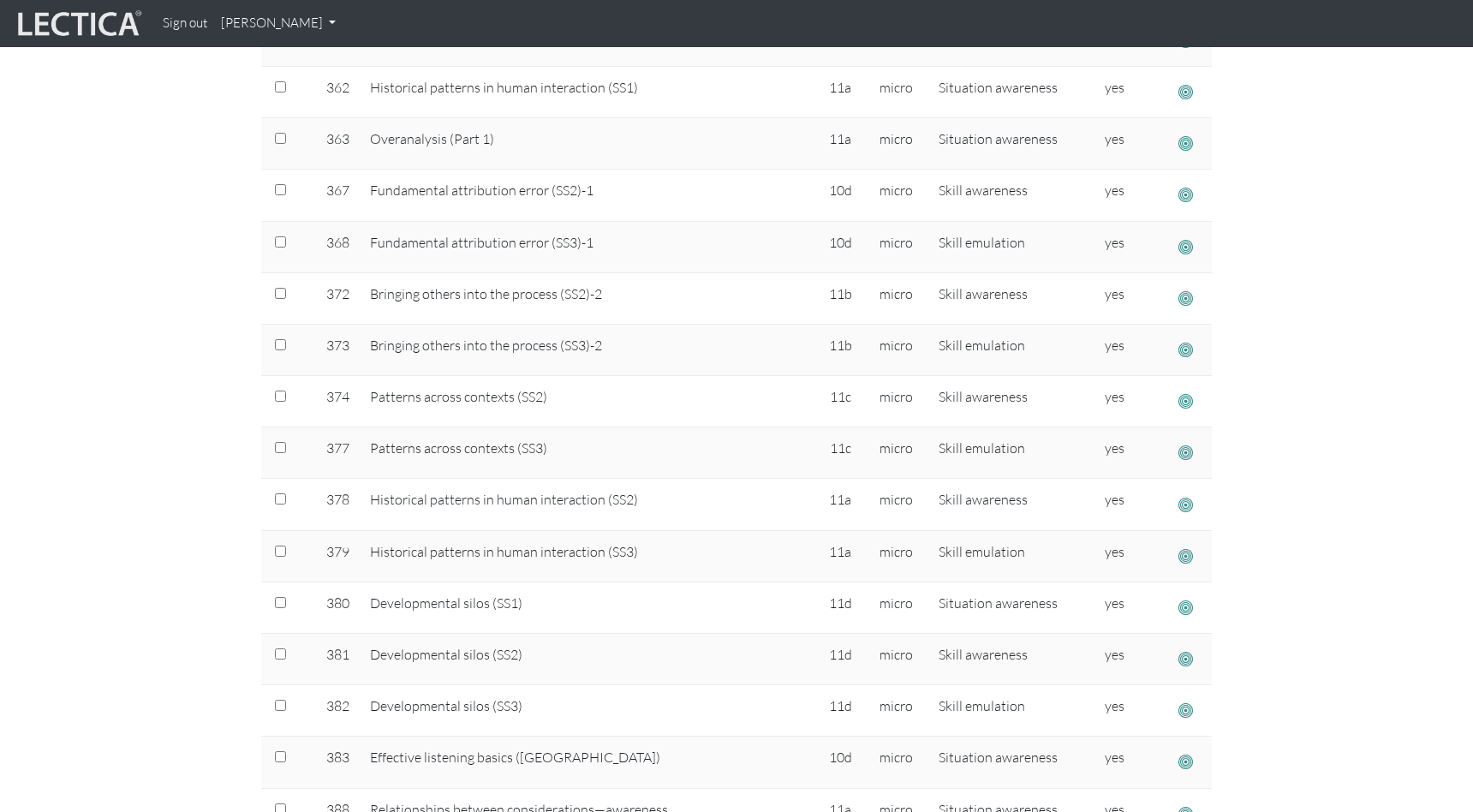
scroll to position [2710, 0]
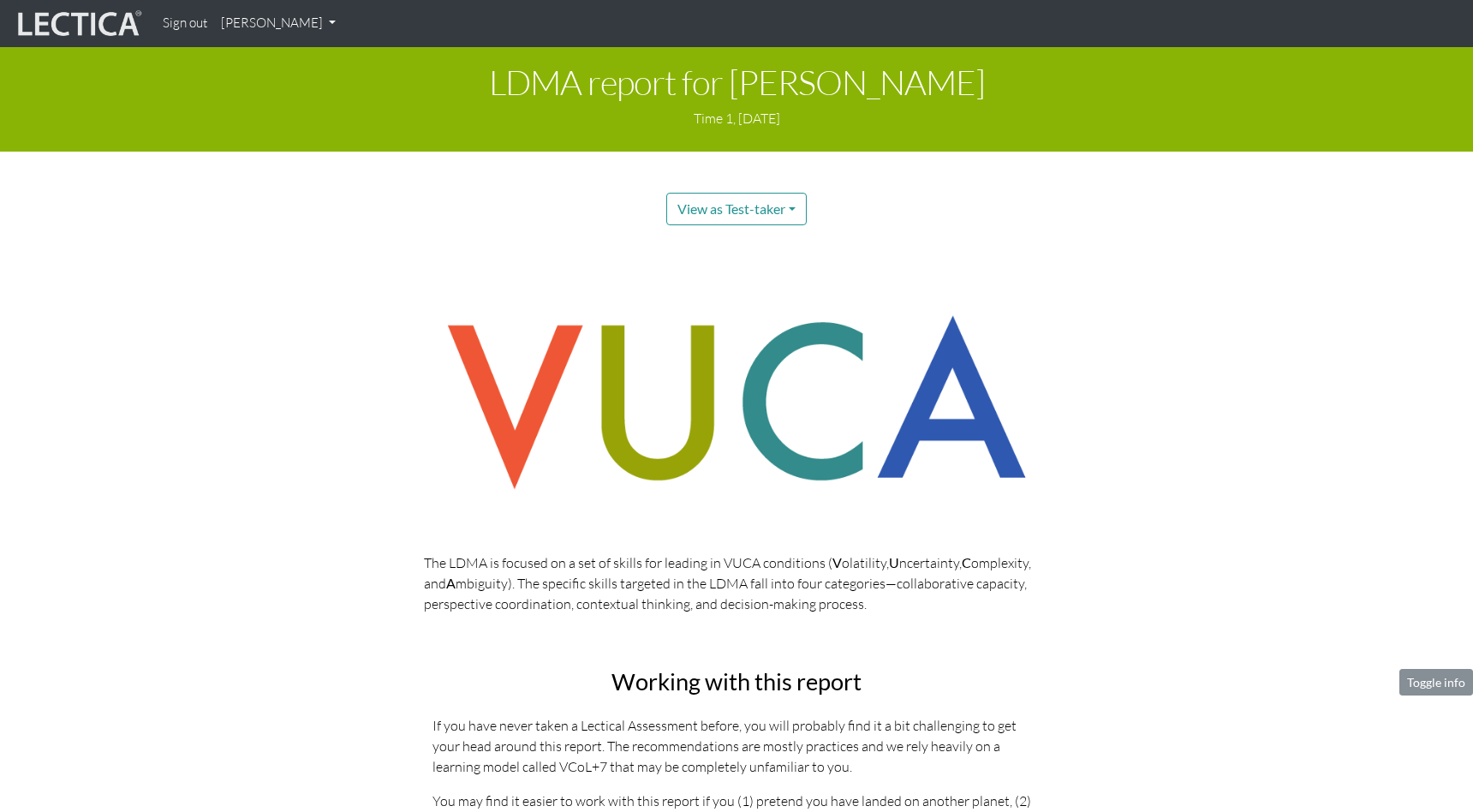
click at [266, 19] on link "[PERSON_NAME]" at bounding box center [278, 23] width 129 height 33
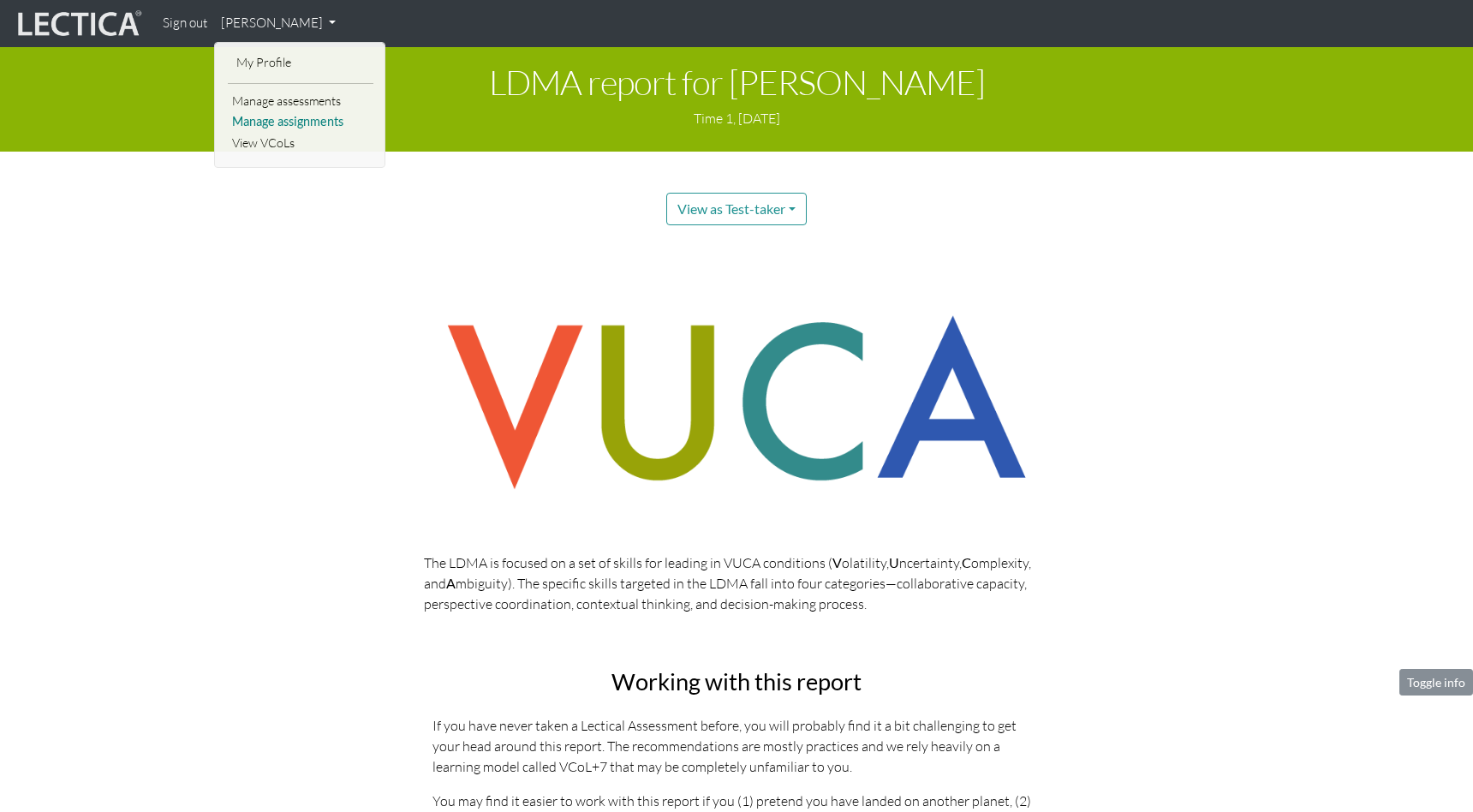
click at [270, 120] on link "Manage assignments" at bounding box center [300, 121] width 146 height 21
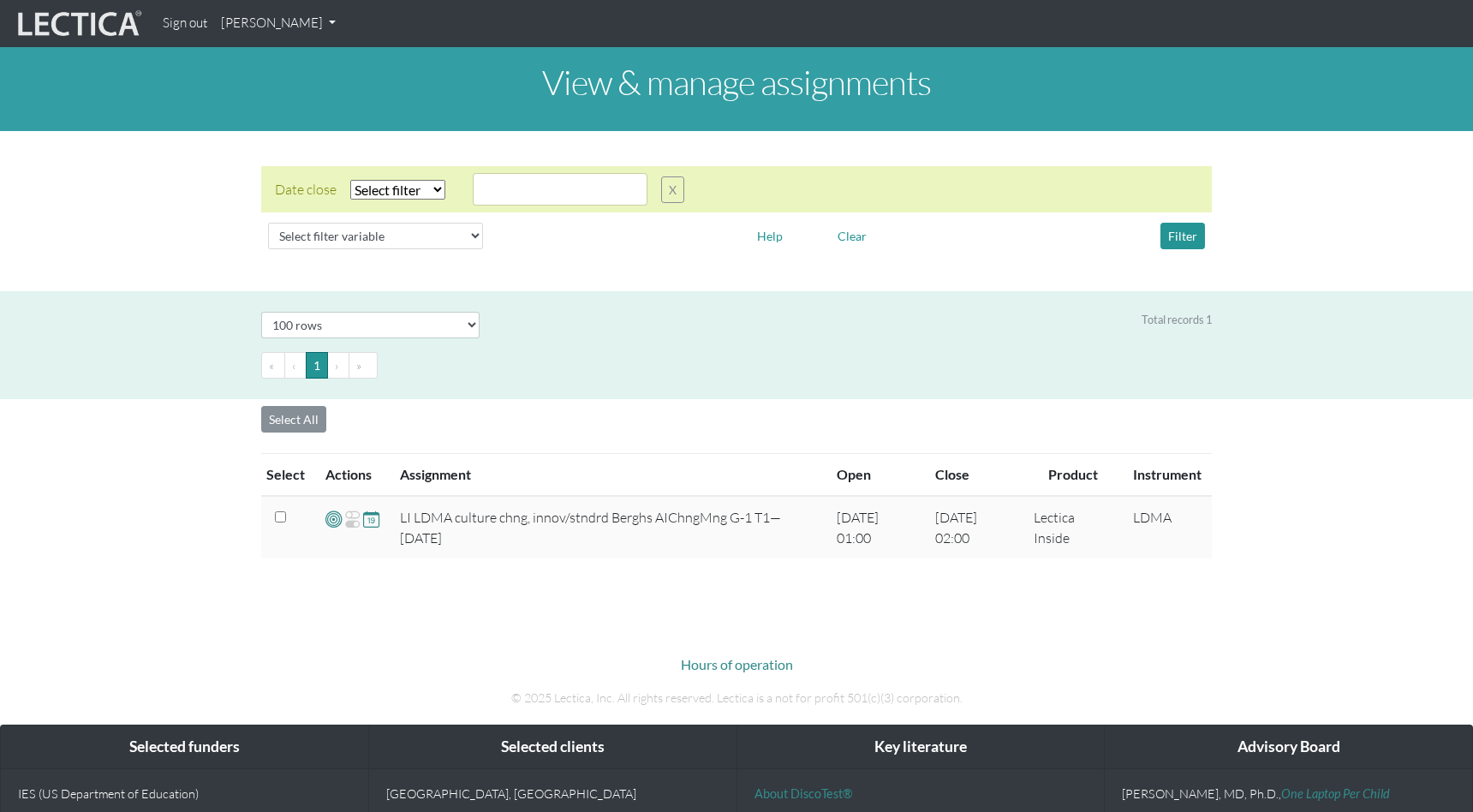
select select "100"
click at [326, 21] on link "[PERSON_NAME]" at bounding box center [278, 23] width 129 height 33
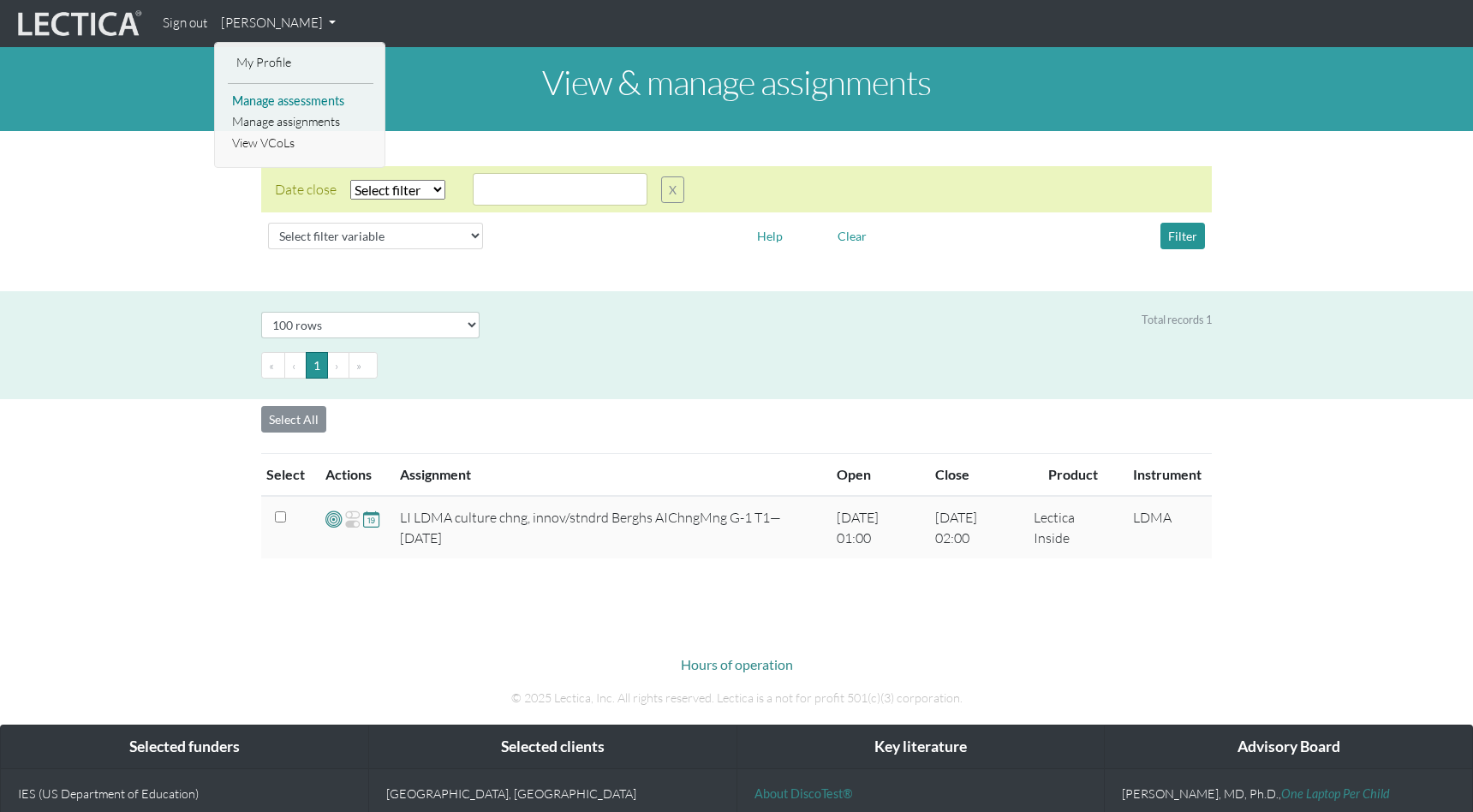
click at [319, 99] on link "Manage assessments" at bounding box center [300, 101] width 146 height 21
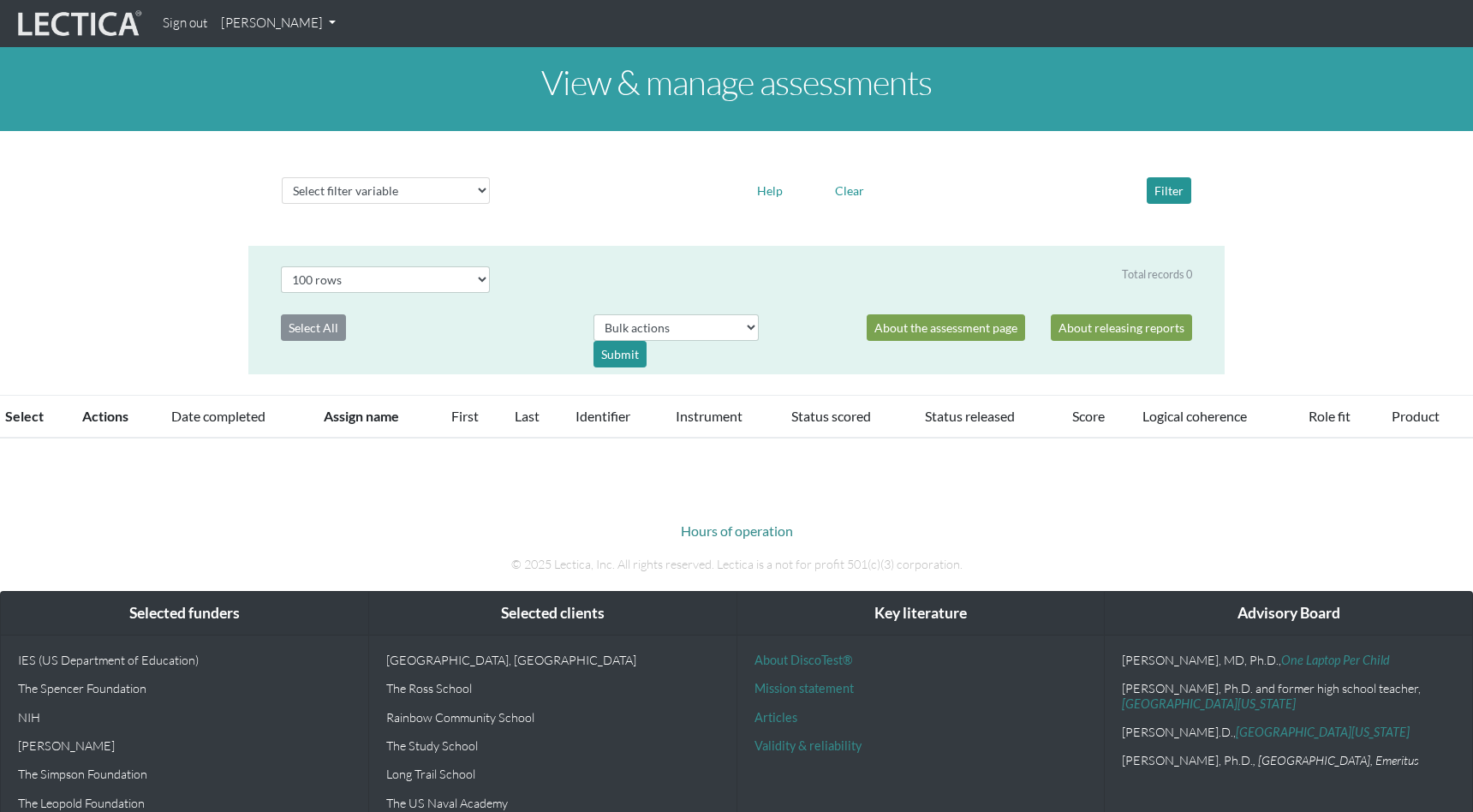
select select "100"
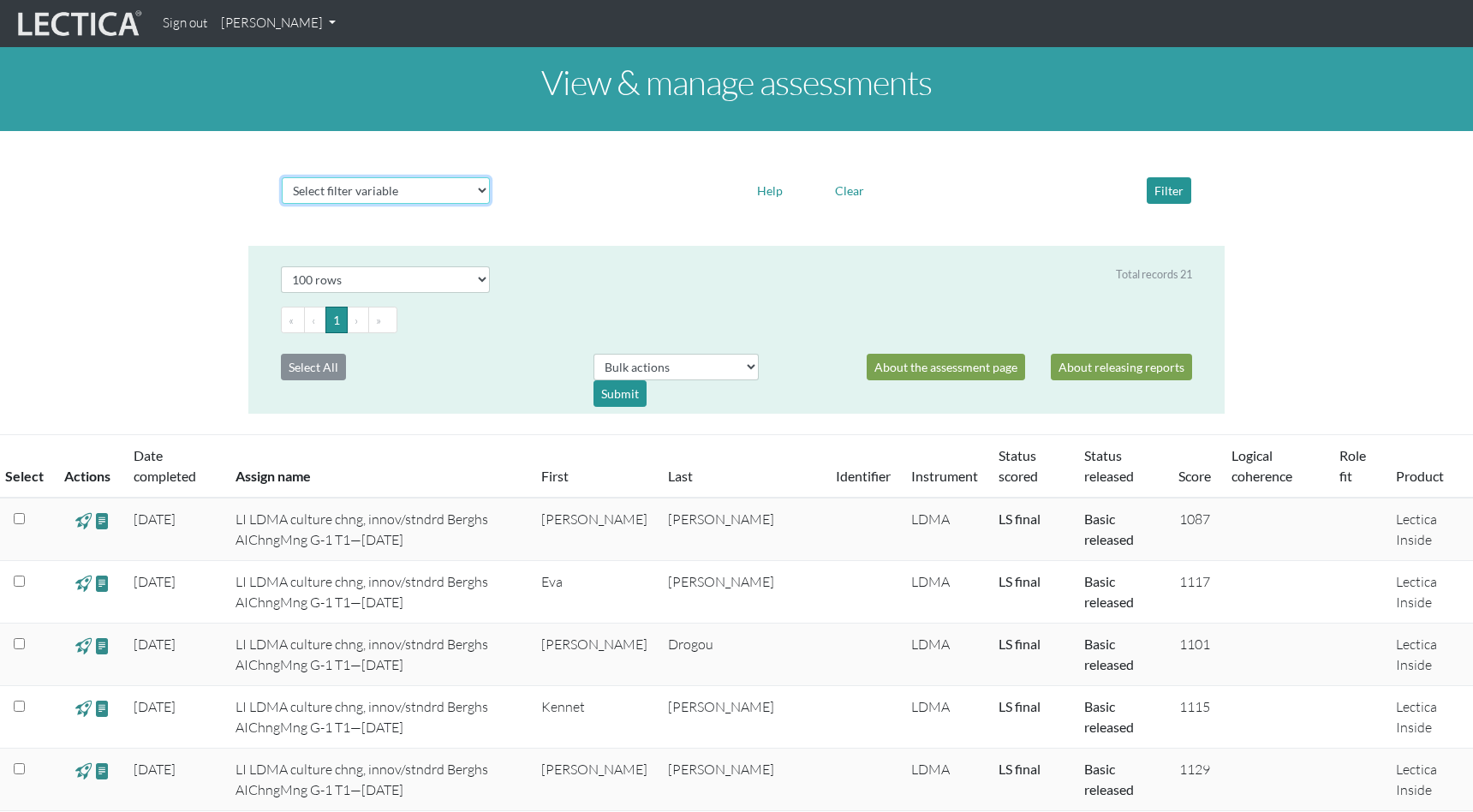
click at [472, 195] on select "Select filter variable Assignment name Date started Date completed First name G…" at bounding box center [386, 190] width 208 height 27
click at [328, 20] on link "[PERSON_NAME]" at bounding box center [278, 23] width 129 height 33
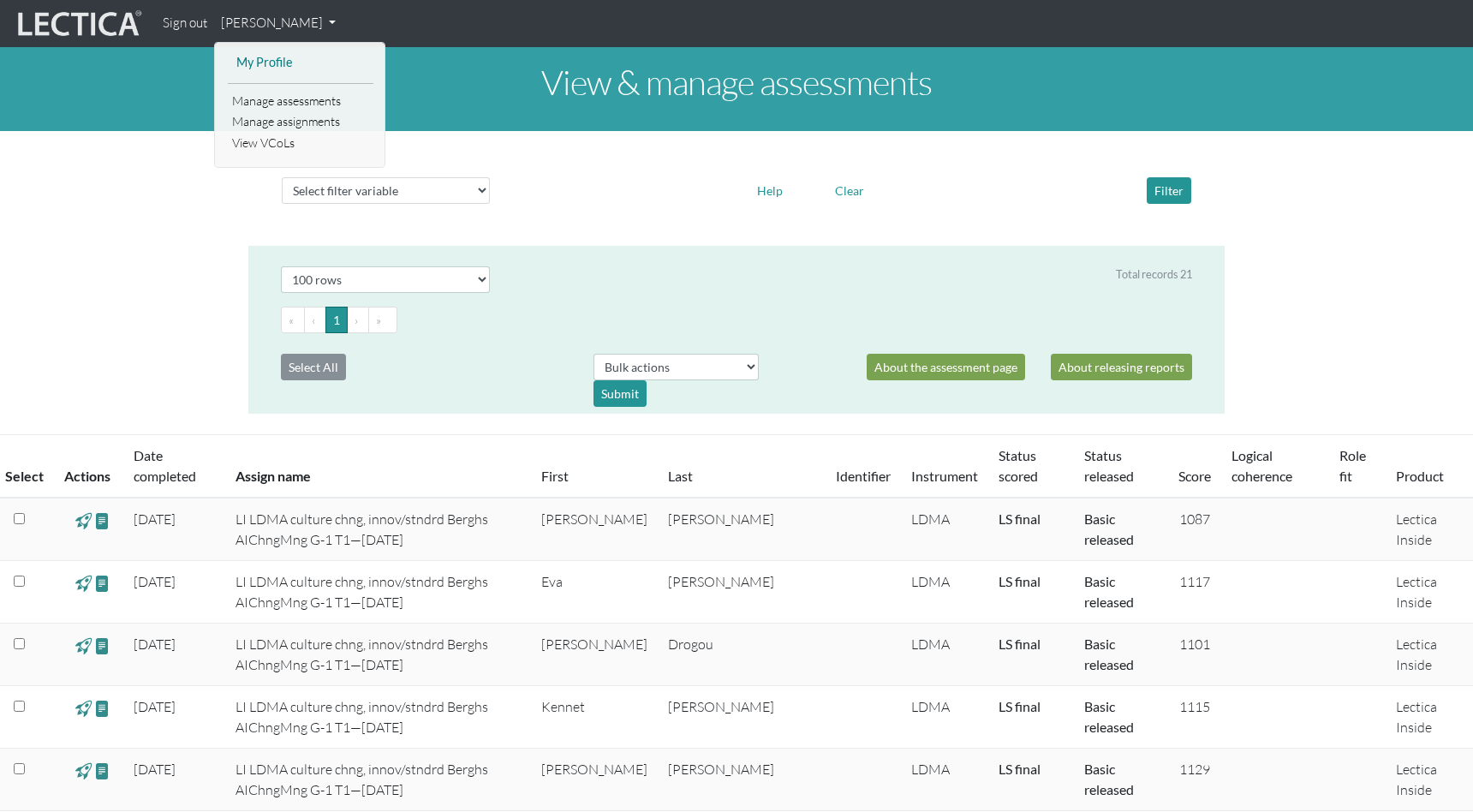
click at [276, 65] on link "My Profile" at bounding box center [300, 62] width 137 height 21
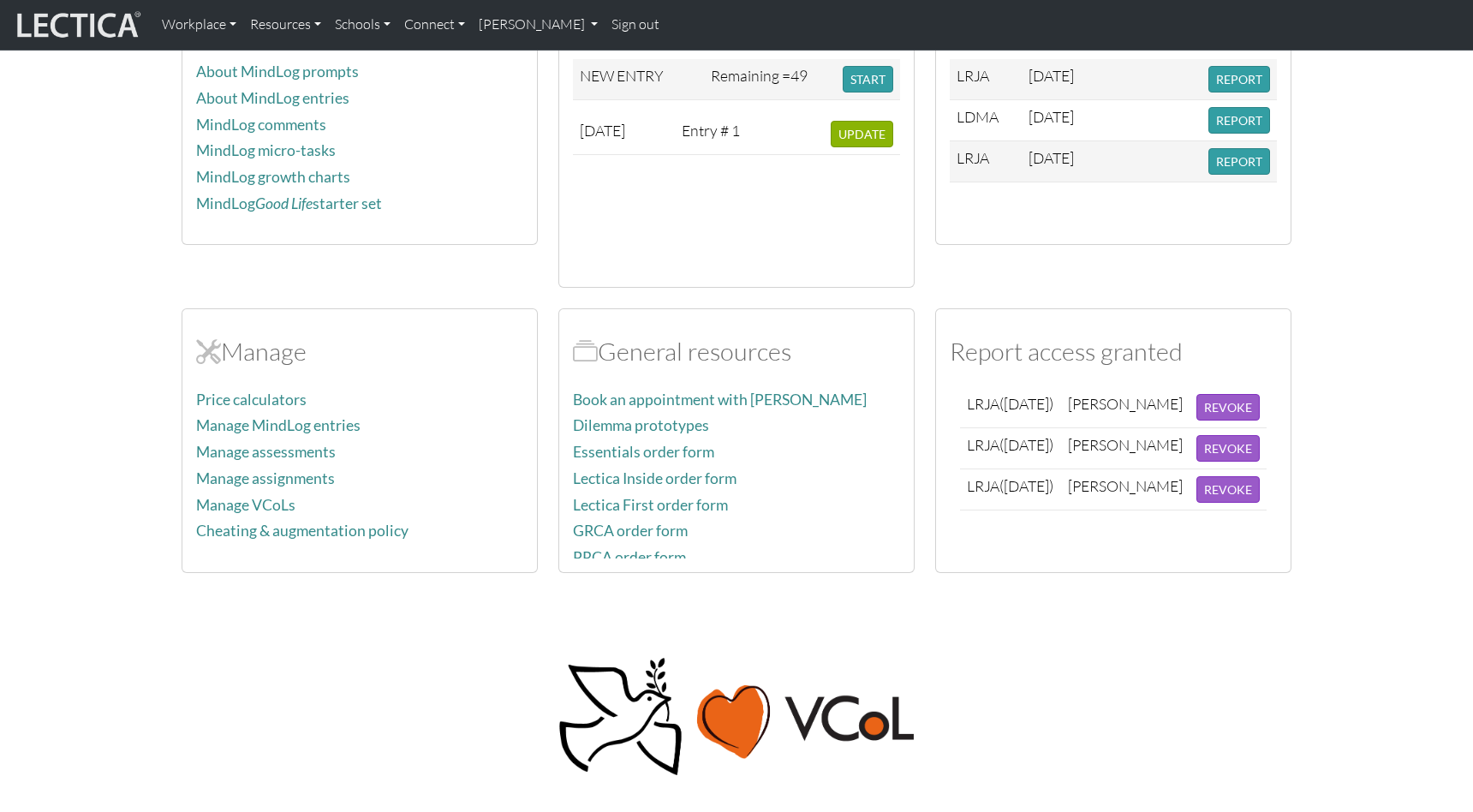
scroll to position [471, 0]
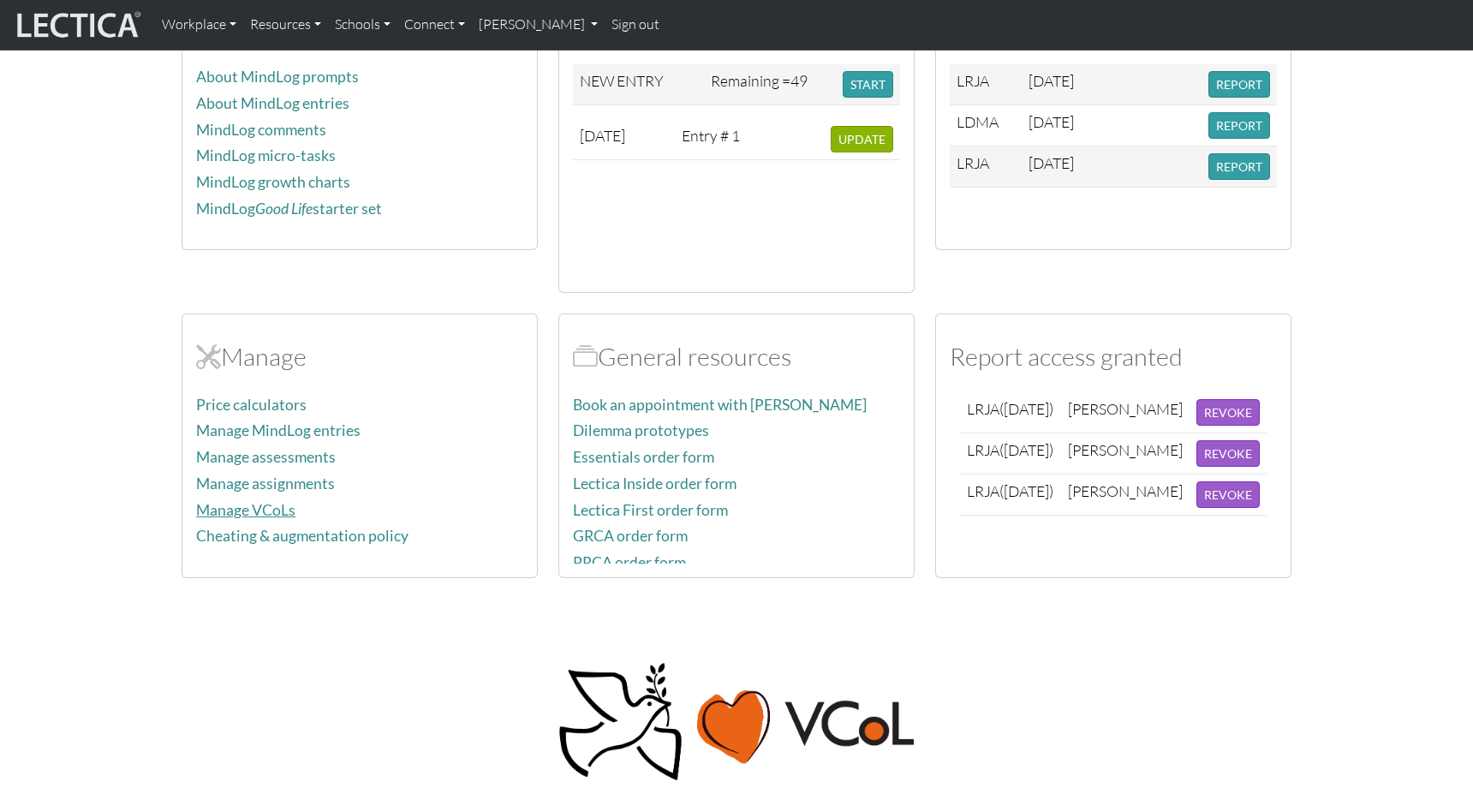
click at [247, 505] on link "Manage VCoLs" at bounding box center [246, 509] width 99 height 18
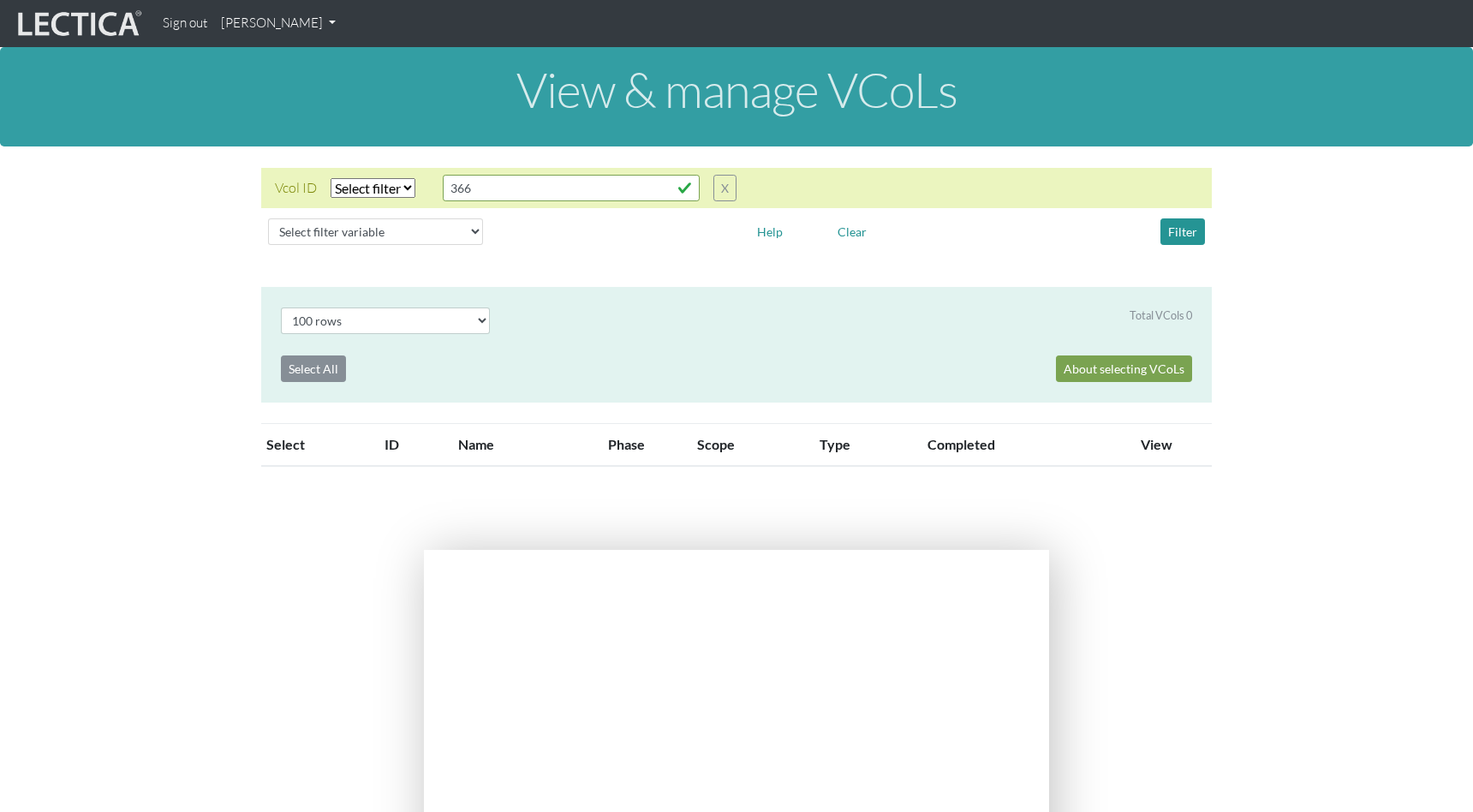
select select "100"
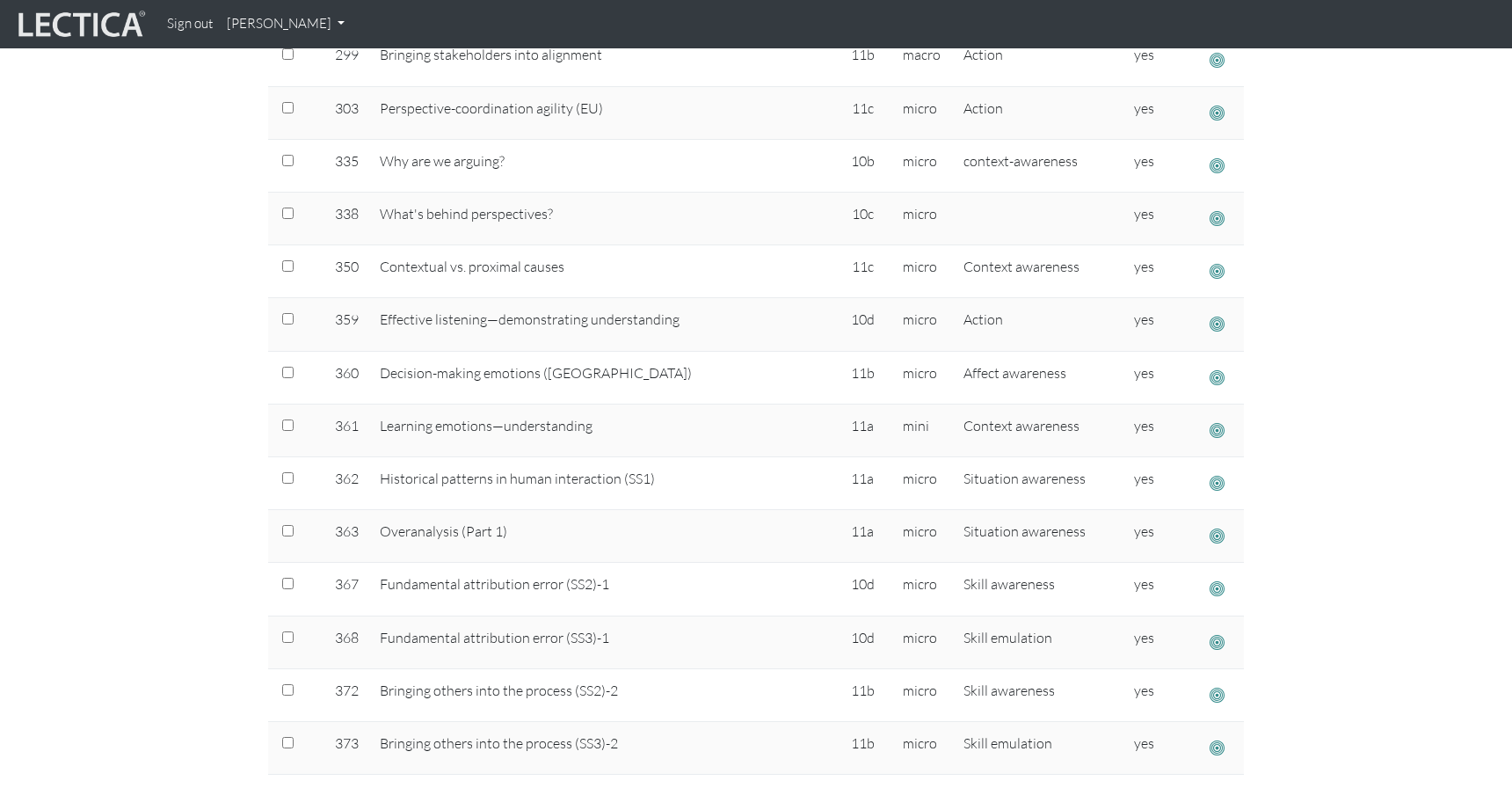
scroll to position [2658, 0]
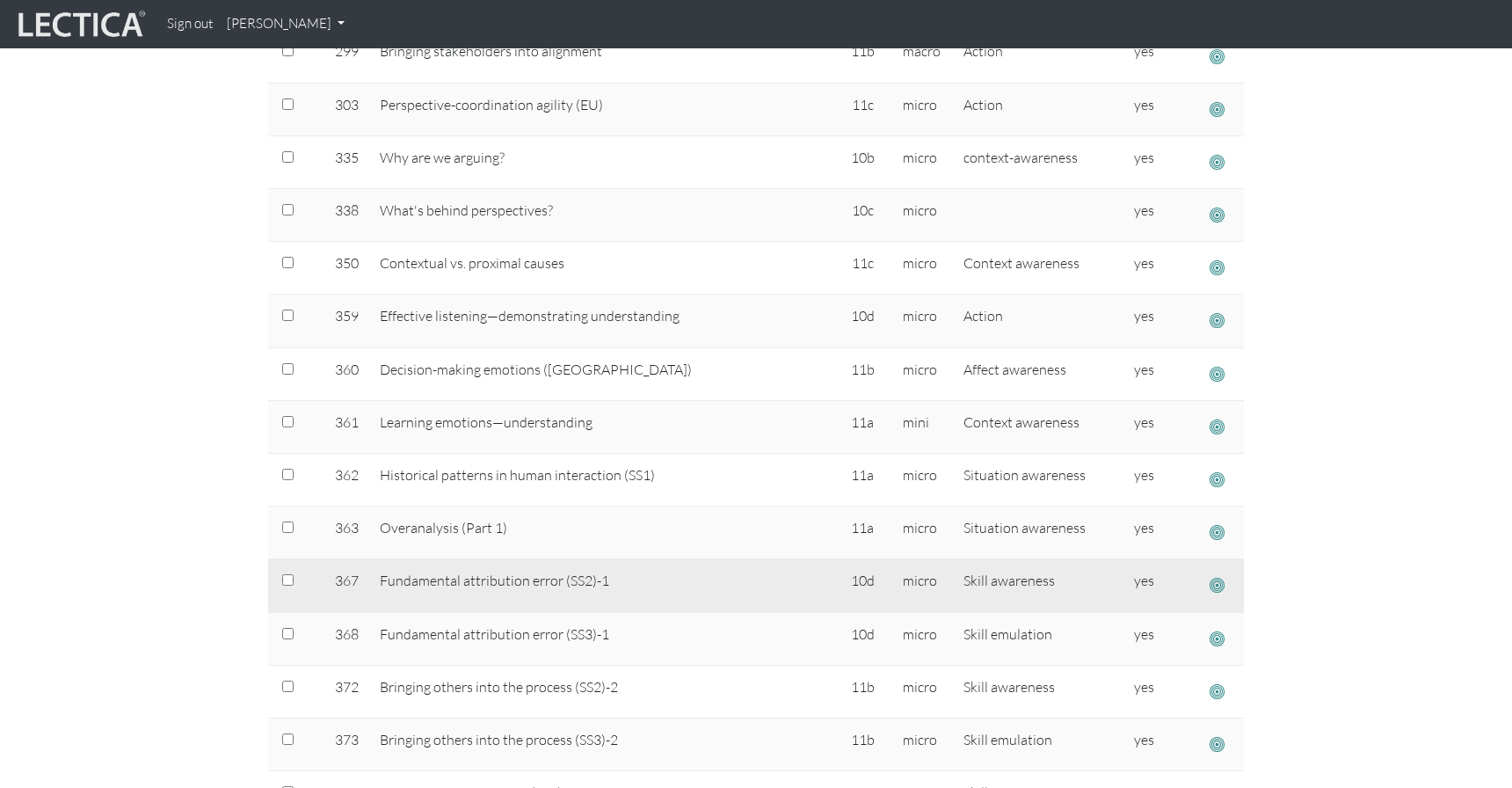
click at [1214, 588] on span "button" at bounding box center [1217, 584] width 15 height 18
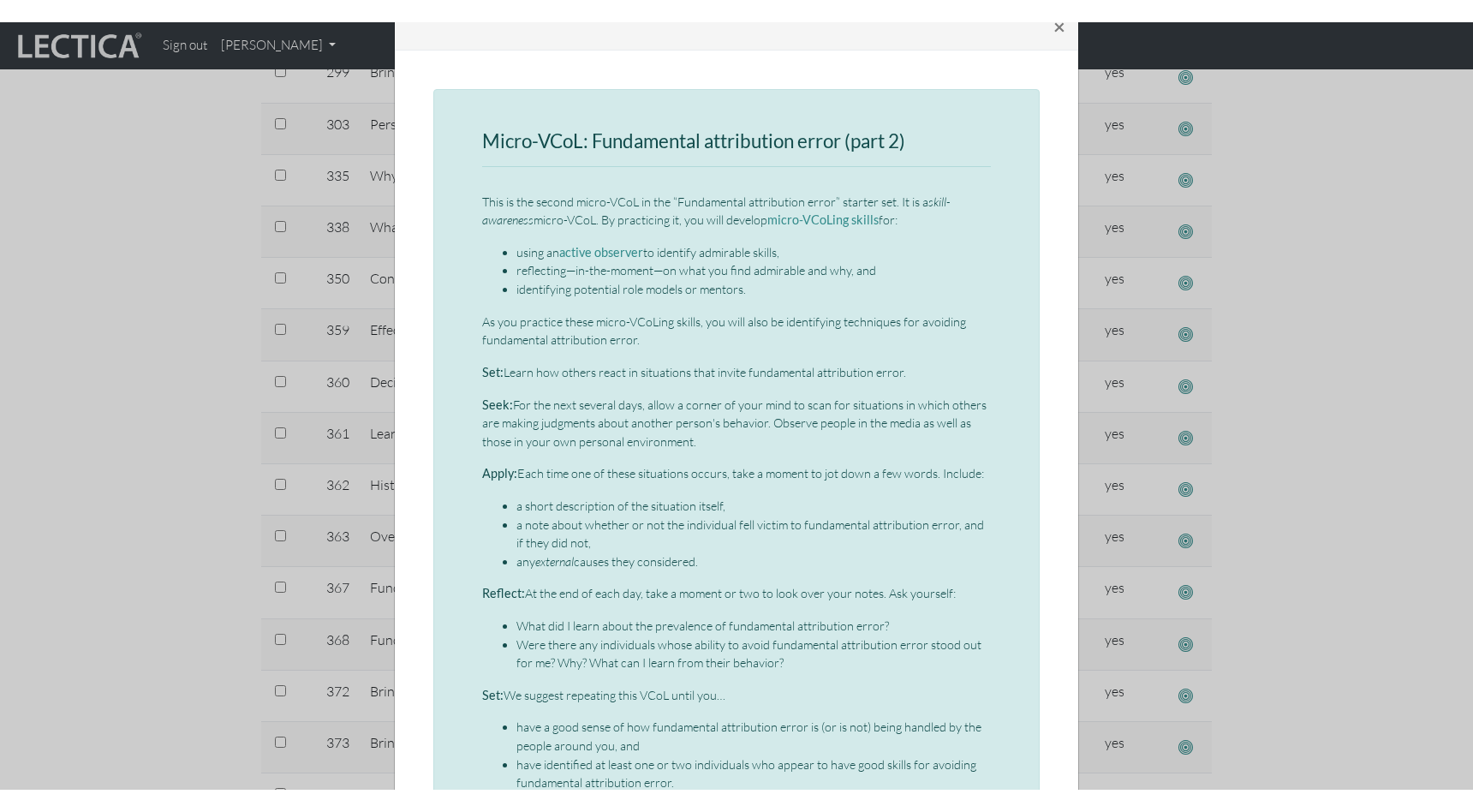
scroll to position [61, 0]
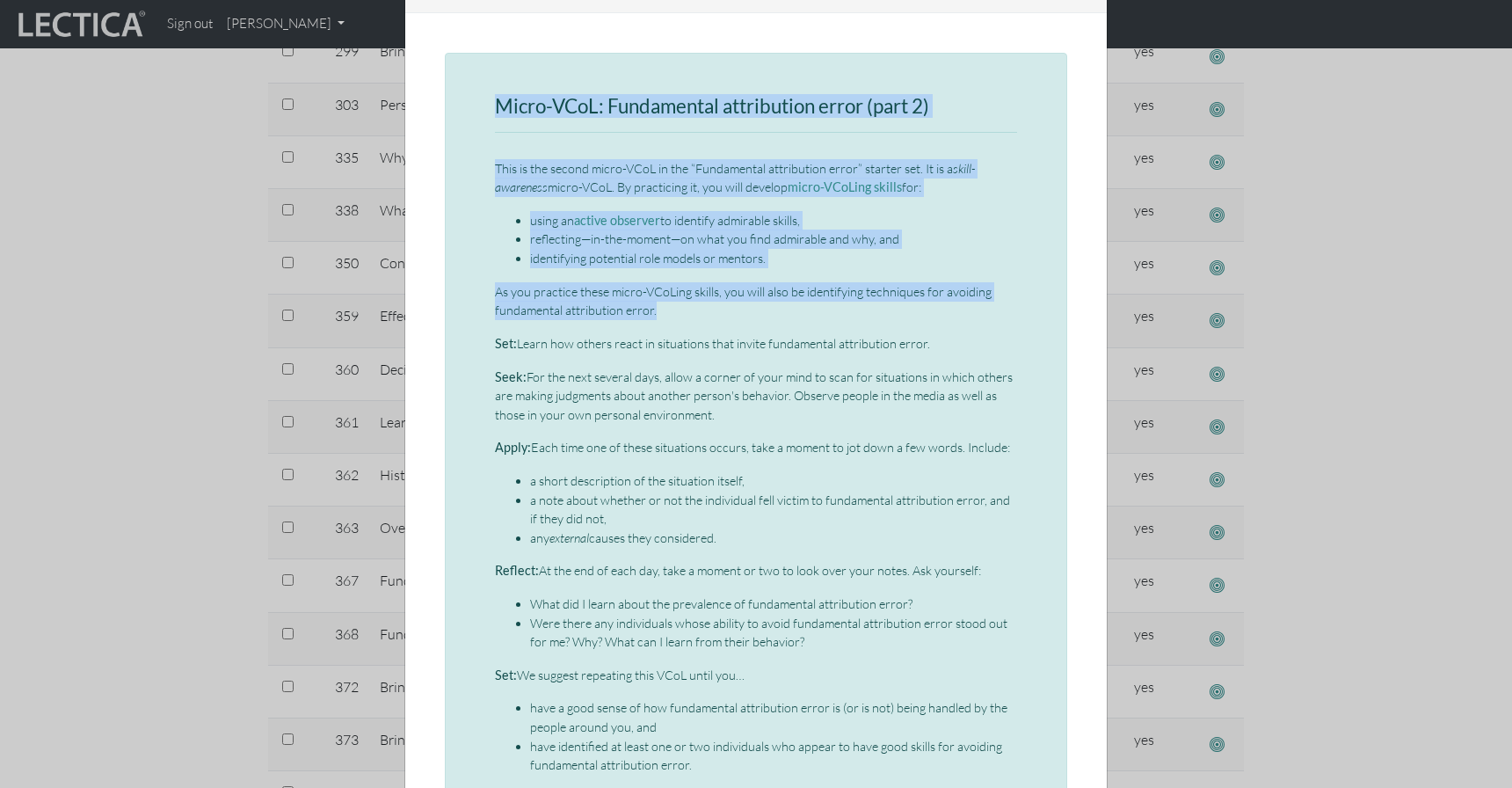
drag, startPoint x: 484, startPoint y: 92, endPoint x: 840, endPoint y: 329, distance: 427.7
click at [840, 329] on div "Micro-VCoL: Fundamental attribution error (part 2) This is the second micro-VCo…" at bounding box center [756, 512] width 622 height 919
click at [489, 351] on div "Micro-VCoL: Fundamental attribution error (part 2) This is the second micro-VCo…" at bounding box center [756, 512] width 622 height 919
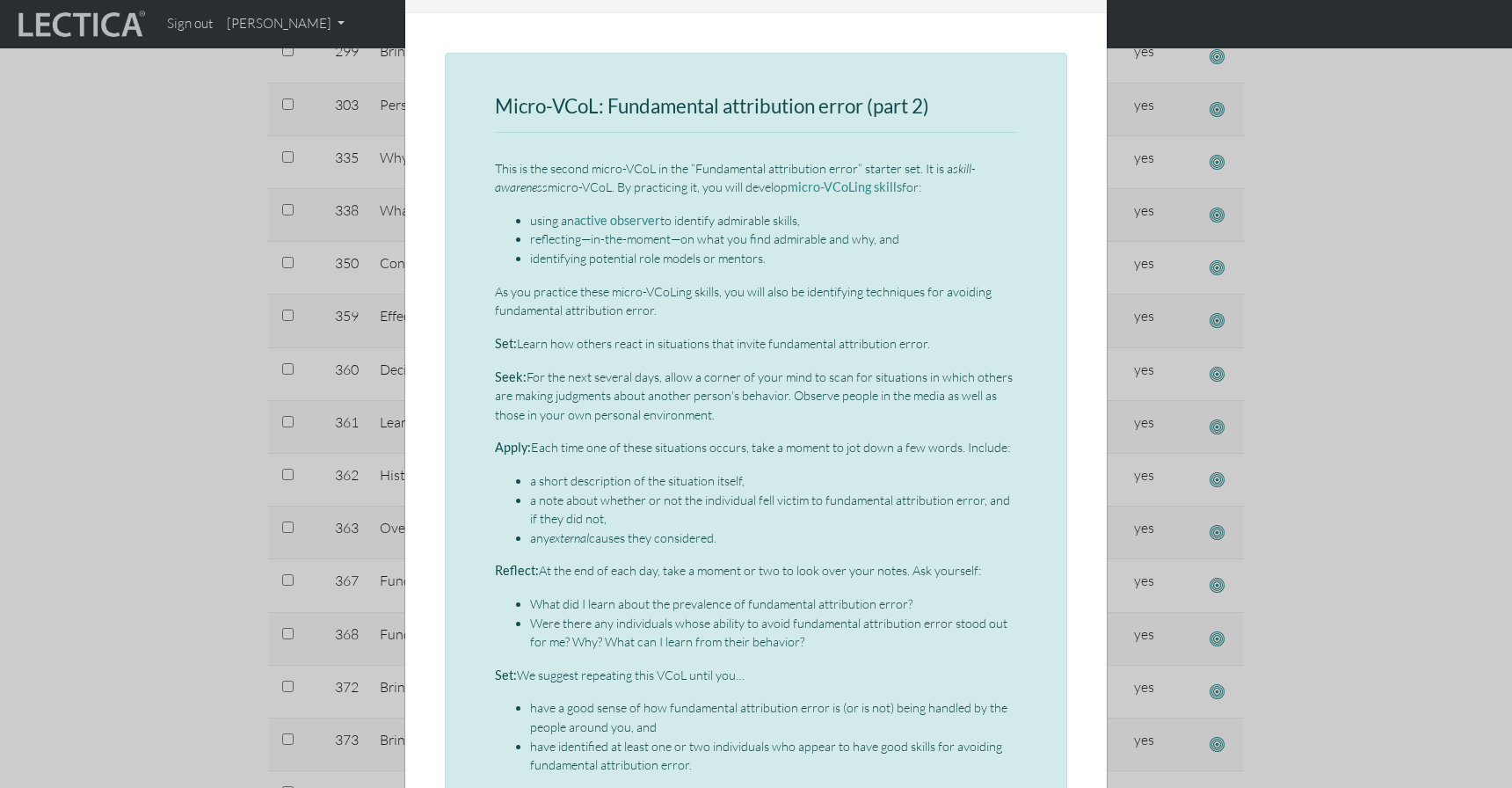
click at [478, 335] on div "Micro-VCoL: Fundamental attribution error (part 2) This is the second micro-VCo…" at bounding box center [756, 512] width 622 height 919
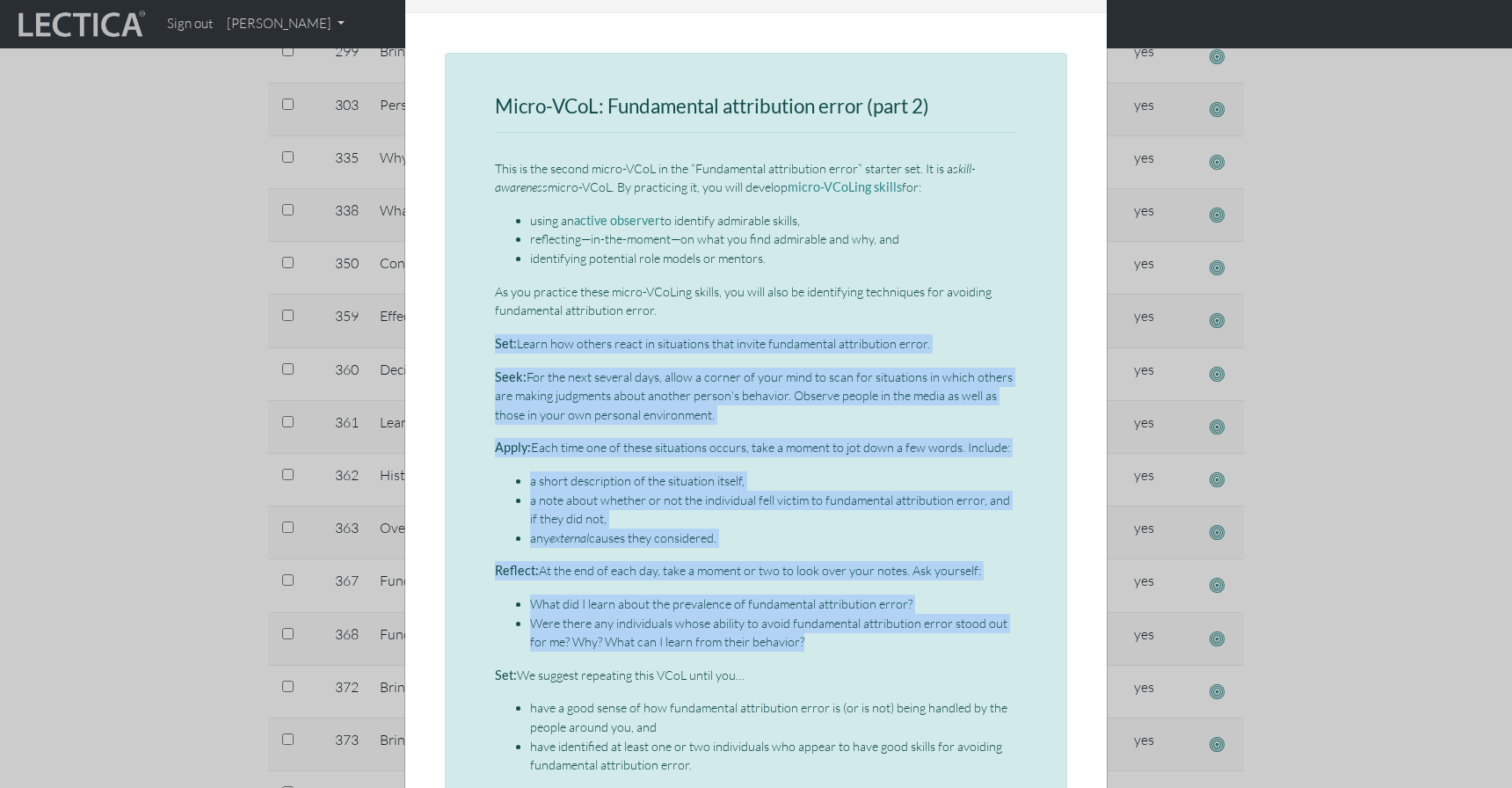
drag, startPoint x: 483, startPoint y: 338, endPoint x: 508, endPoint y: 660, distance: 323.0
click at [508, 660] on div "Micro-VCoL: Fundamental attribution error (part 2) This is the second micro-VCo…" at bounding box center [756, 512] width 622 height 919
click at [658, 520] on li "a note about whether or not the individual fell victim to fundamental attributi…" at bounding box center [774, 509] width 487 height 38
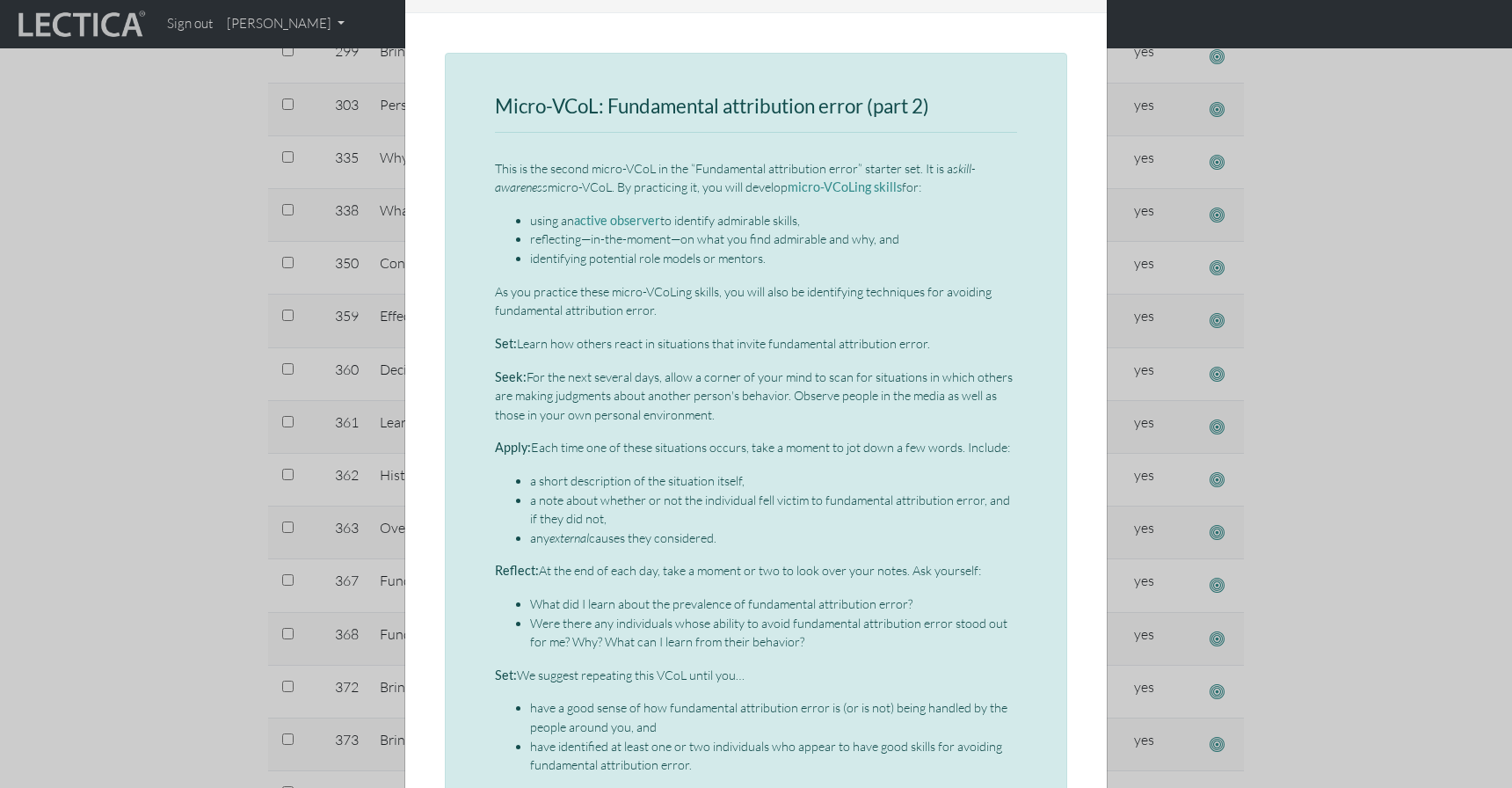
drag, startPoint x: 490, startPoint y: 444, endPoint x: 734, endPoint y: 544, distance: 263.7
click at [734, 544] on div "Micro-VCoL: Fundamental attribution error (part 2) This is the second micro-VCo…" at bounding box center [756, 512] width 622 height 919
click at [486, 568] on div "Micro-VCoL: Fundamental attribution error (part 2) This is the second micro-VCo…" at bounding box center [756, 512] width 622 height 919
click at [487, 567] on div "Micro-VCoL: Fundamental attribution error (part 2) This is the second micro-VCo…" at bounding box center [756, 512] width 622 height 919
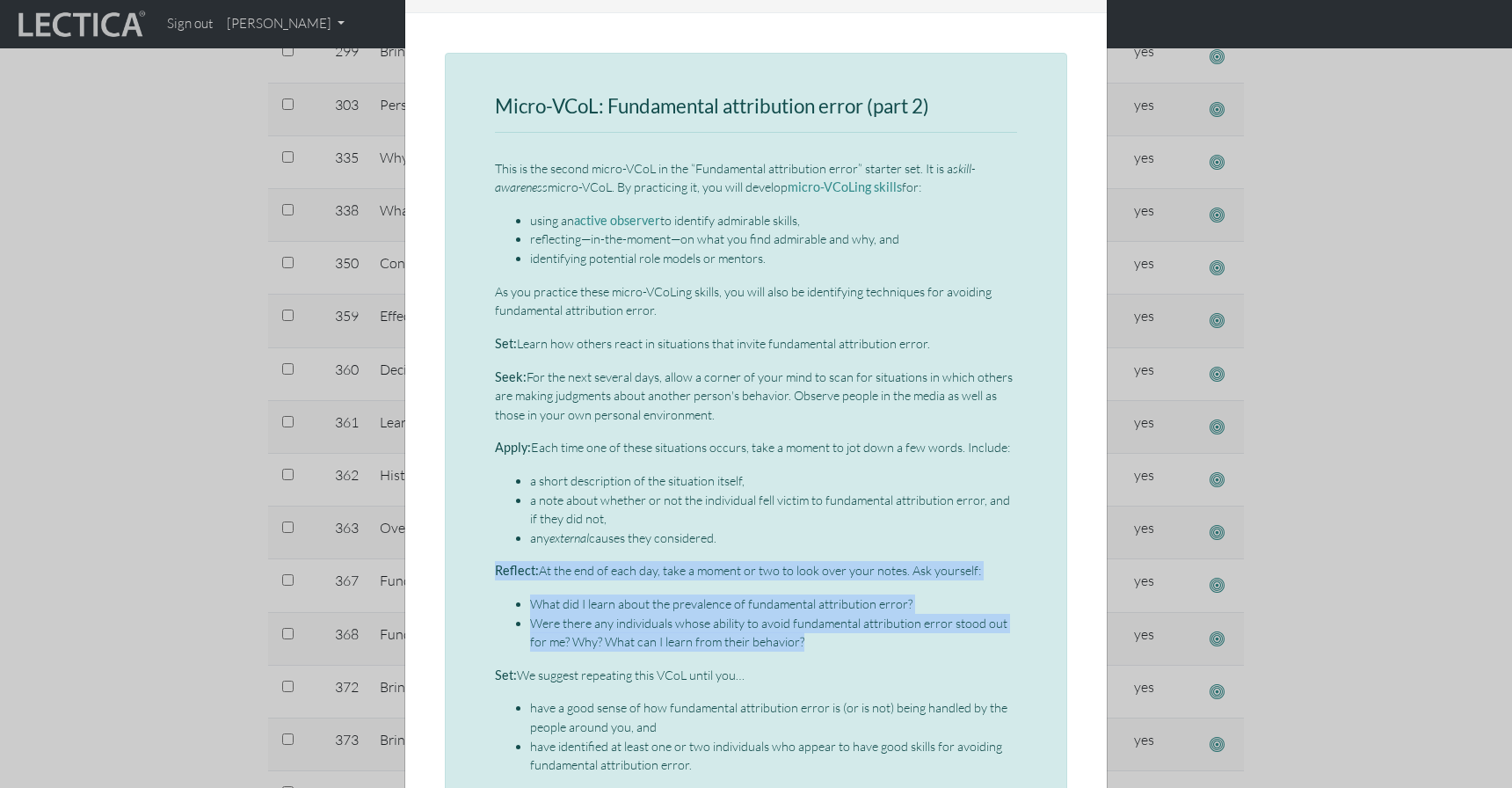
drag, startPoint x: 487, startPoint y: 567, endPoint x: 829, endPoint y: 648, distance: 351.5
click at [829, 648] on div "Micro-VCoL: Fundamental attribution error (part 2) This is the second micro-VCo…" at bounding box center [756, 512] width 622 height 919
